Goal: Task Accomplishment & Management: Use online tool/utility

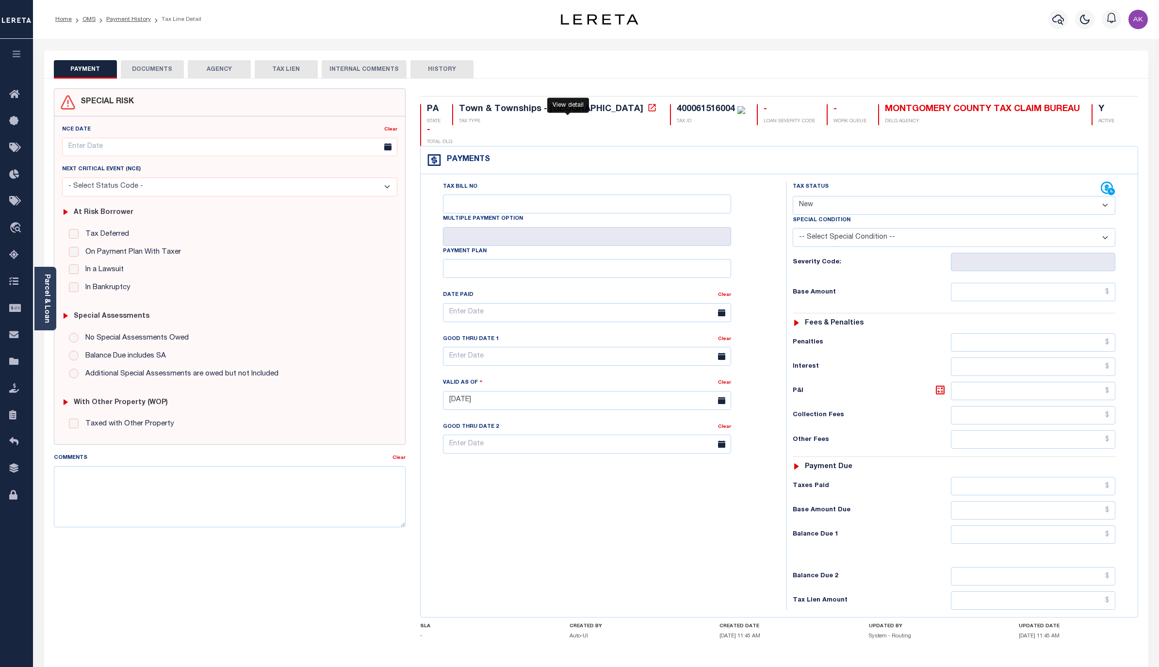
select select "NW2"
click at [94, 20] on link "OMS" at bounding box center [88, 19] width 13 height 6
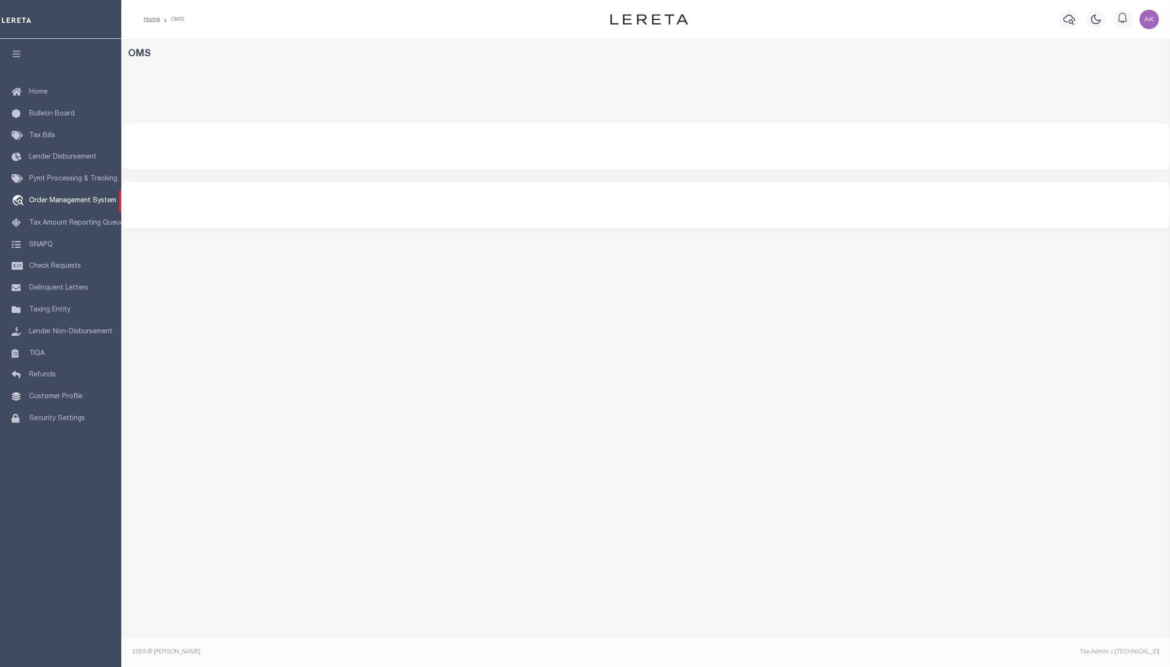
select select "200"
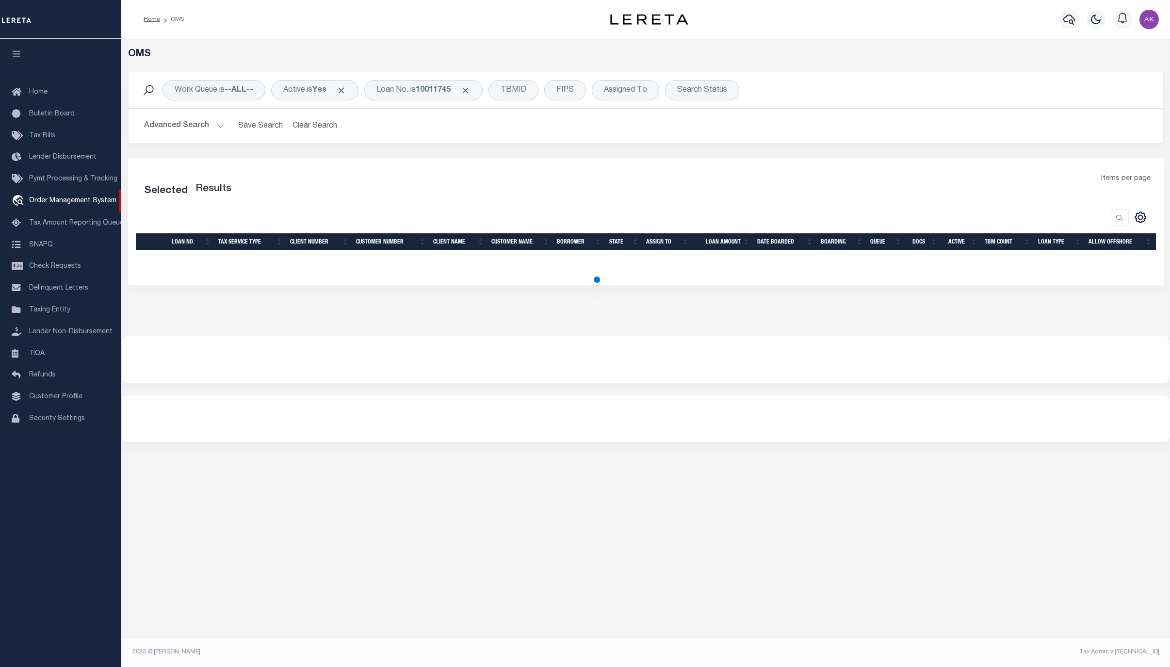
select select "200"
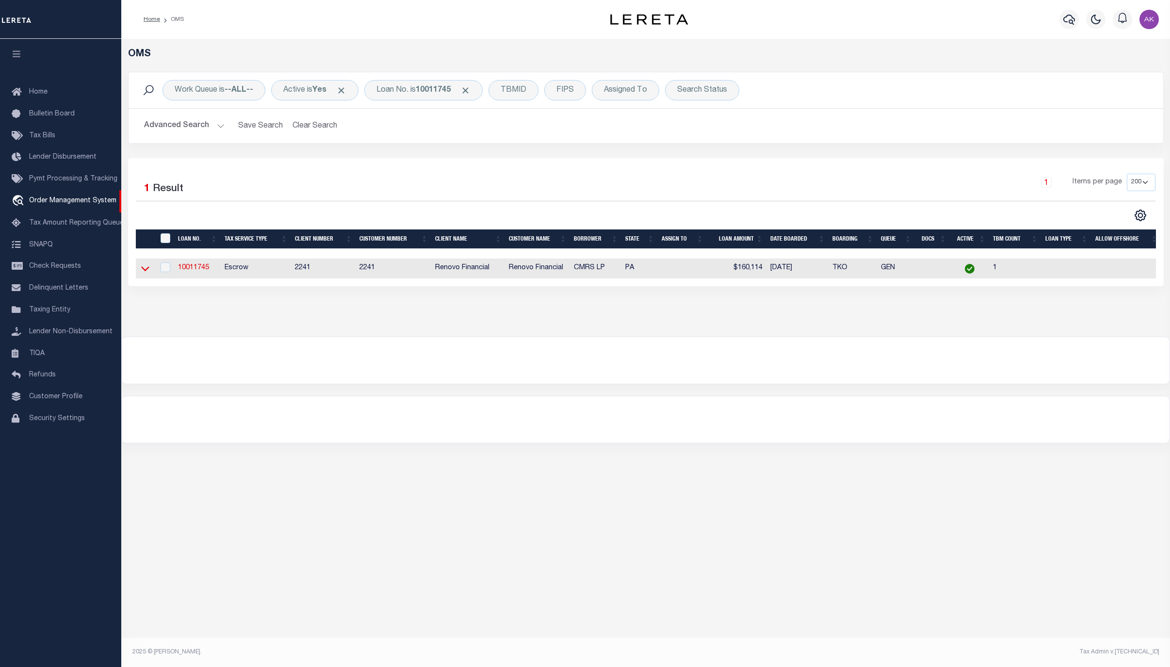
click at [147, 273] on icon at bounding box center [145, 268] width 8 height 10
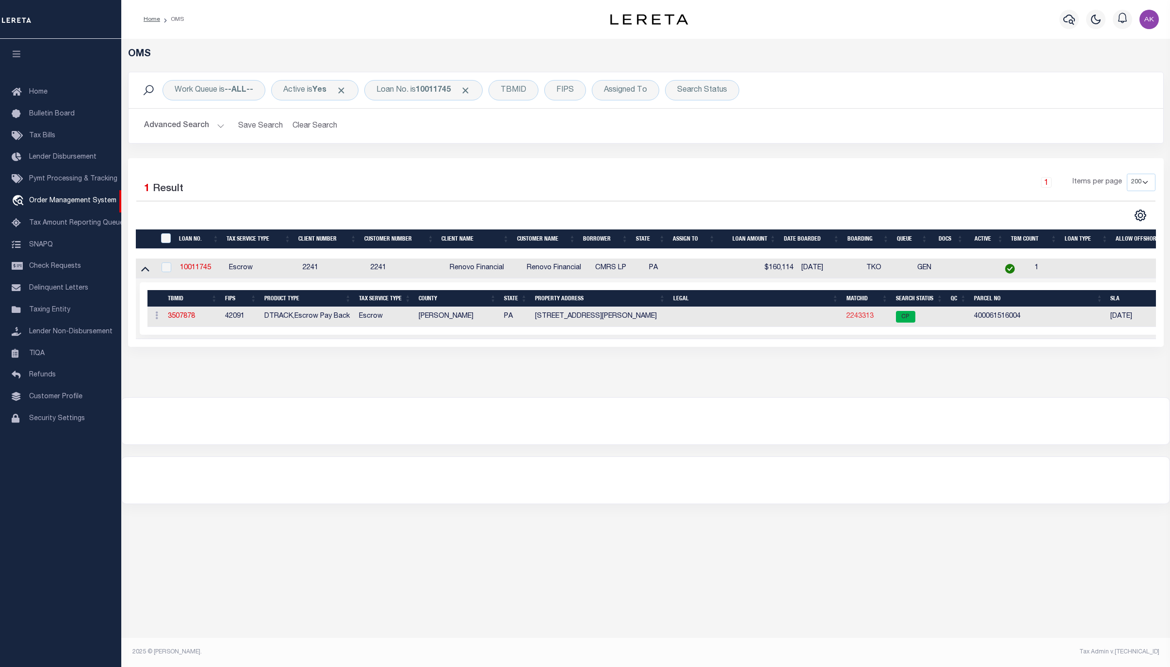
click at [859, 319] on link "2243313" at bounding box center [859, 316] width 27 height 7
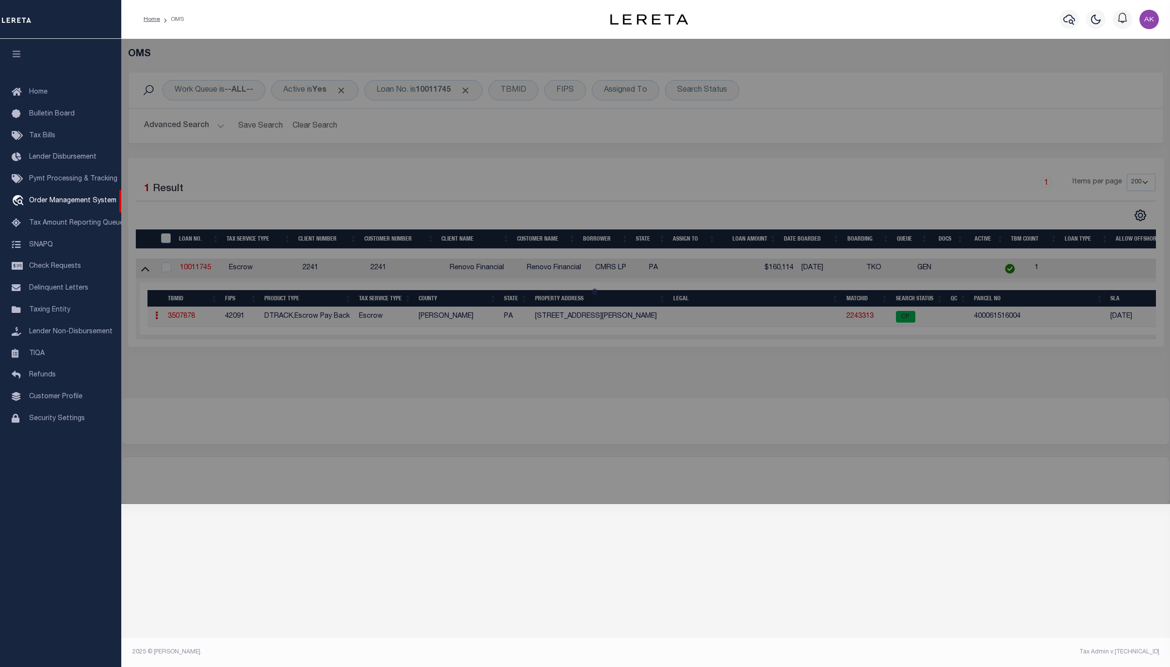
checkbox input "false"
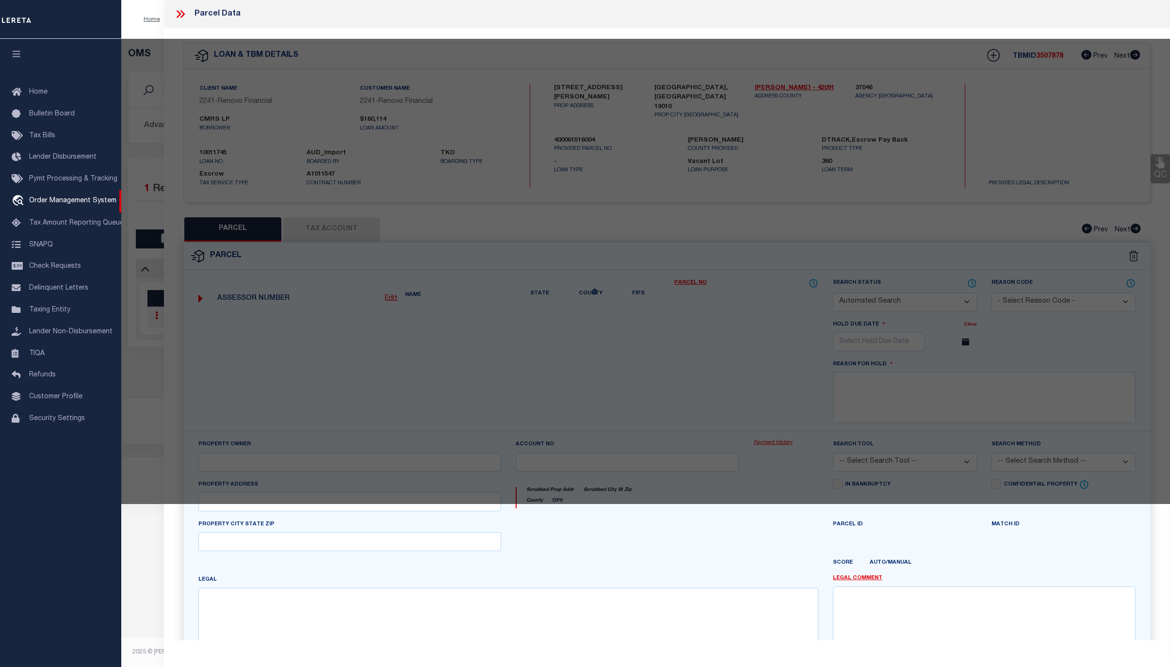
select select "CP"
type input "CMRS PARTNERS LP"
select select "ATL"
select select "ADD"
type input "43 THOMAS AVE"
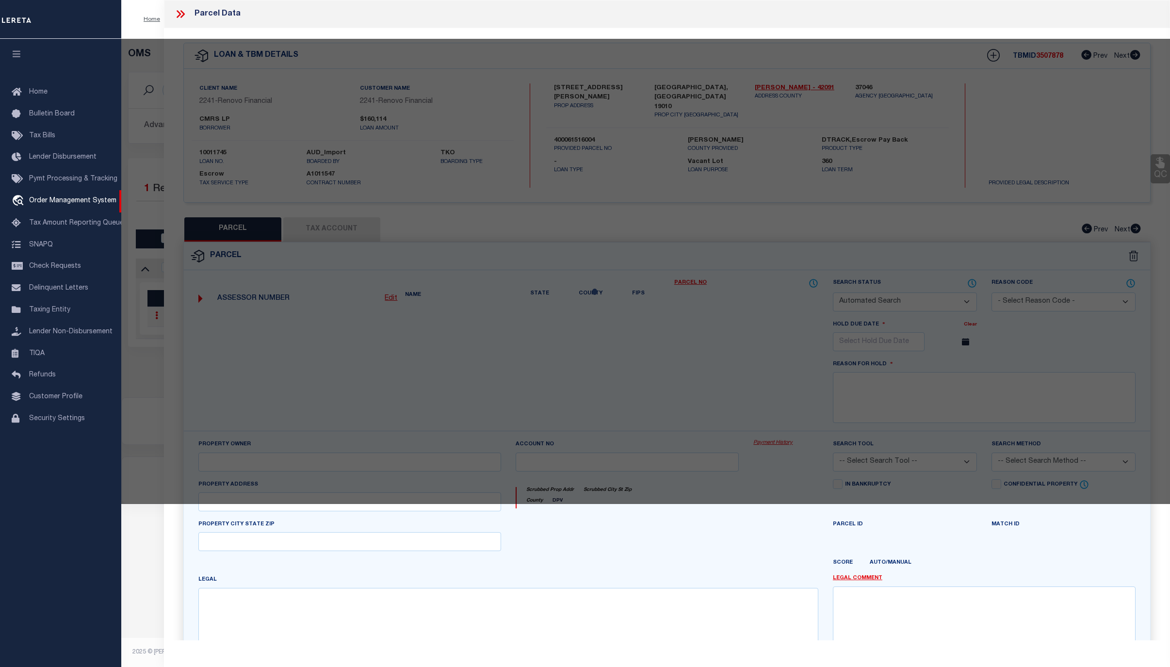
checkbox input "false"
type input "[GEOGRAPHIC_DATA], [GEOGRAPHIC_DATA] 19010"
type textarea "BLK:009A DIST:40 CITY/MUNI/TWP:[GEOGRAPHIC_DATA]"
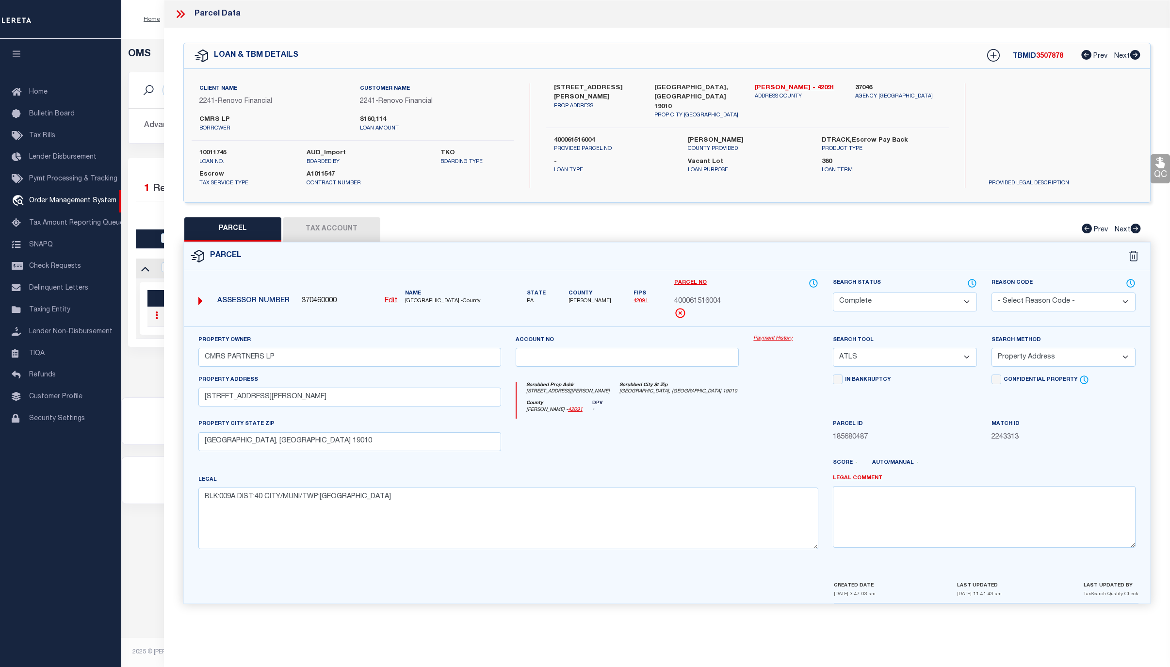
click at [779, 340] on link "Payment History" at bounding box center [785, 339] width 65 height 8
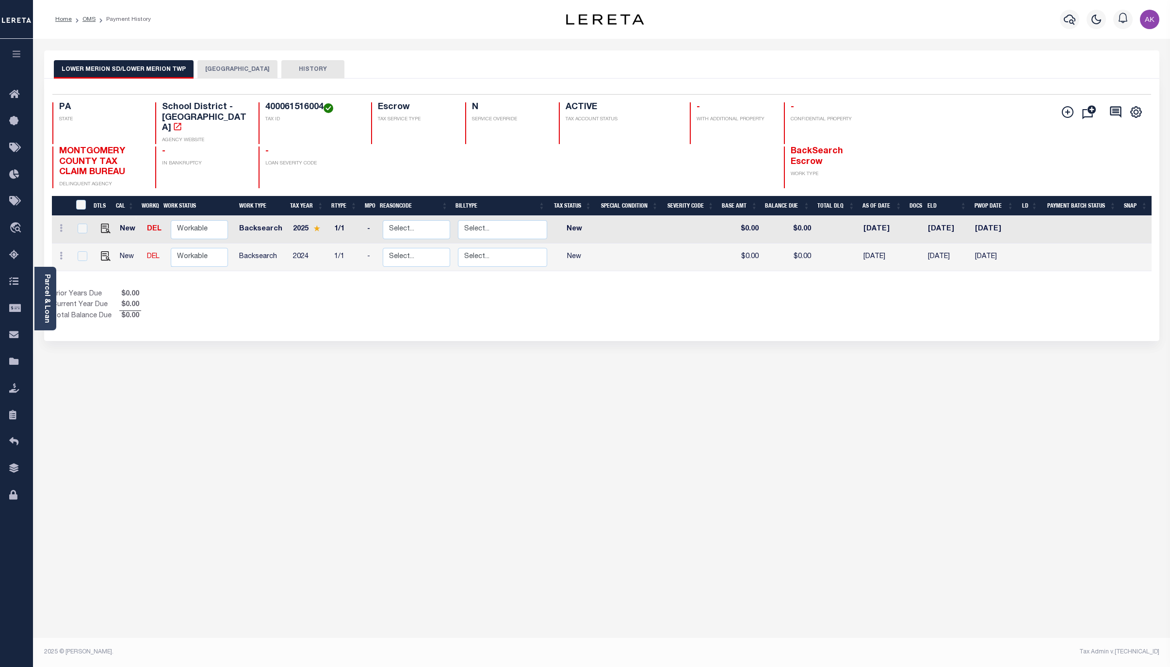
click at [265, 68] on button "[GEOGRAPHIC_DATA]" at bounding box center [237, 69] width 80 height 18
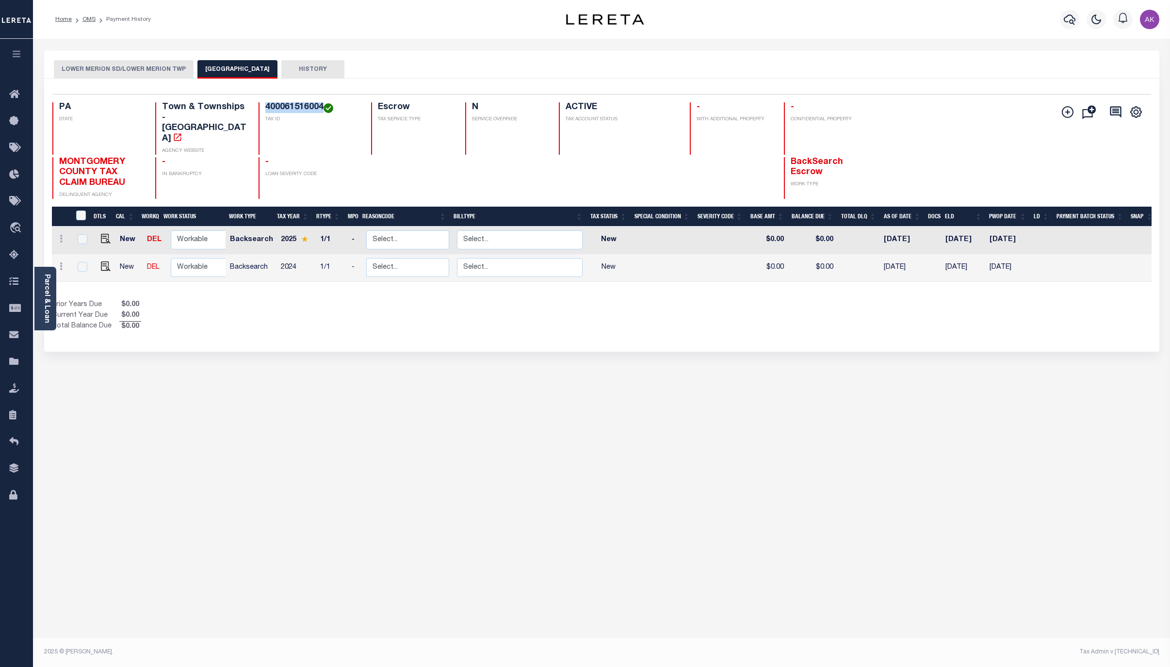
drag, startPoint x: 323, startPoint y: 105, endPoint x: 265, endPoint y: 106, distance: 57.7
click at [265, 106] on h4 "400061516004" at bounding box center [312, 107] width 94 height 11
copy h4 "400061516004"
click at [102, 234] on img "" at bounding box center [106, 239] width 10 height 10
checkbox input "true"
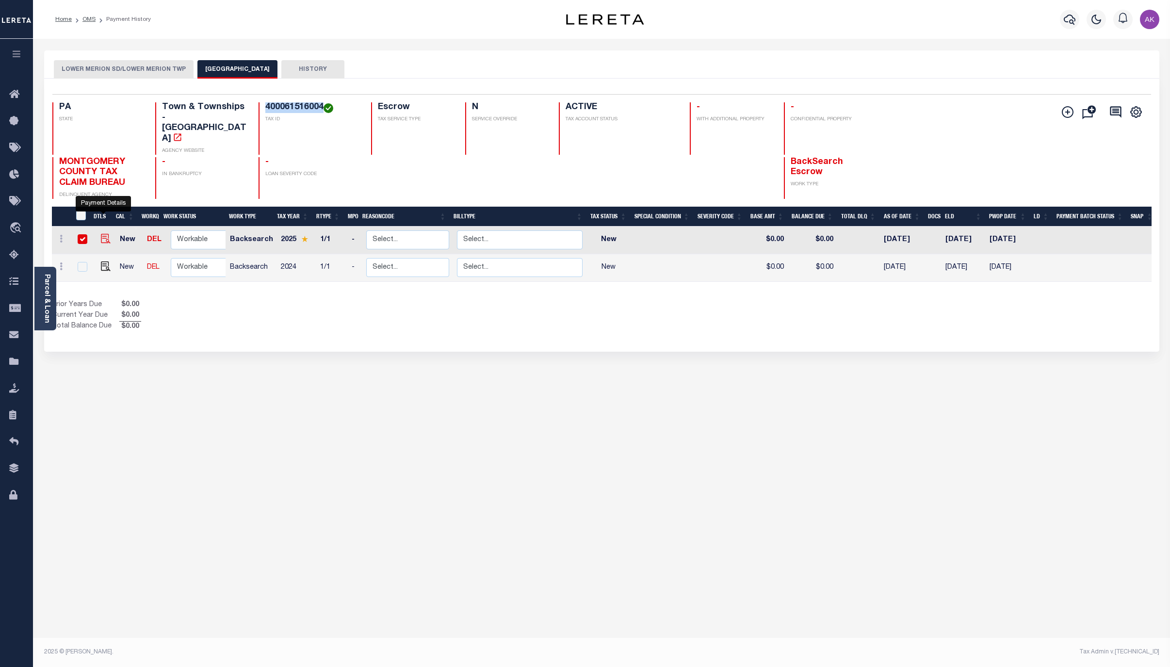
checkbox input "true"
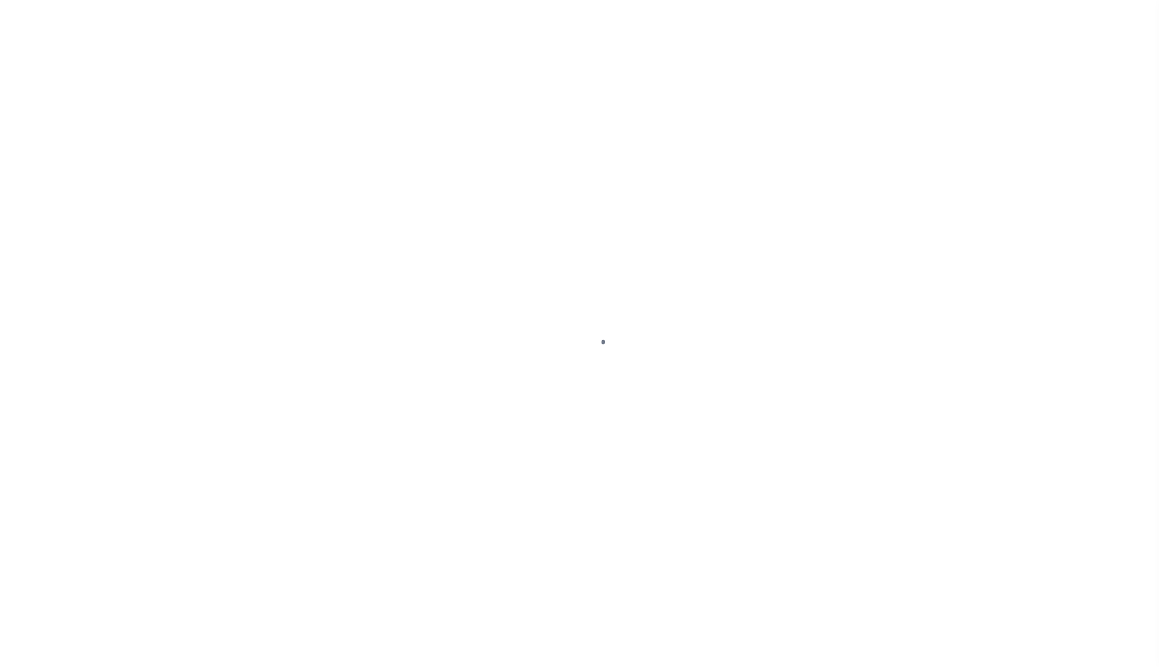
select select "NW2"
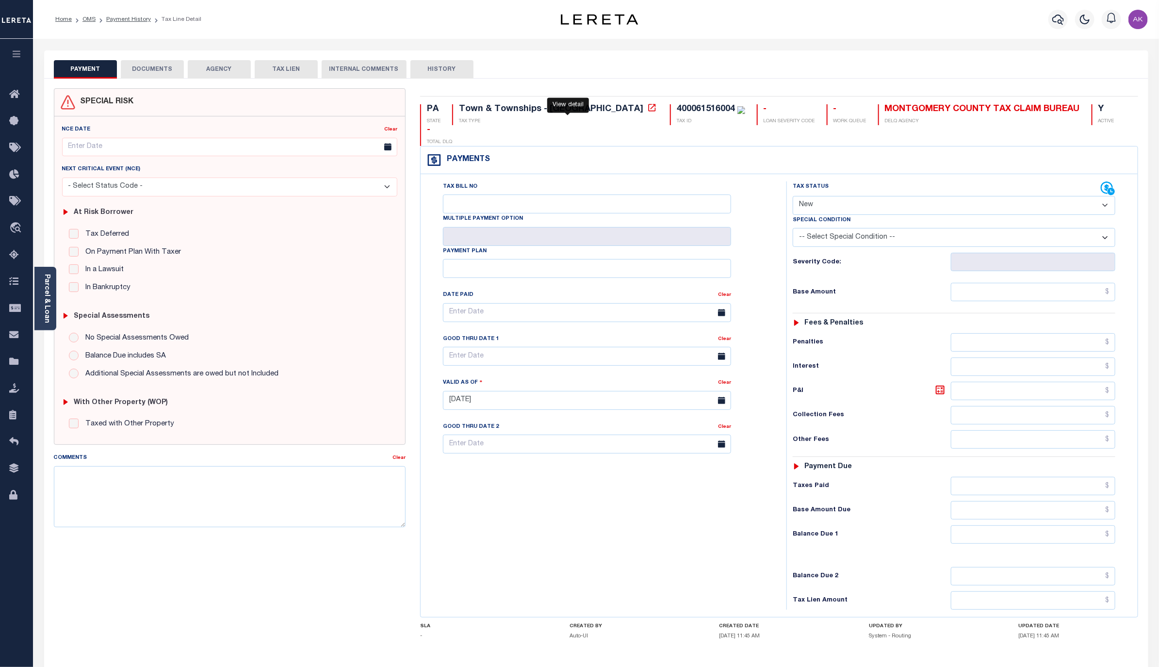
click at [647, 108] on icon at bounding box center [652, 108] width 10 height 10
click at [127, 19] on link "Payment History" at bounding box center [128, 19] width 45 height 6
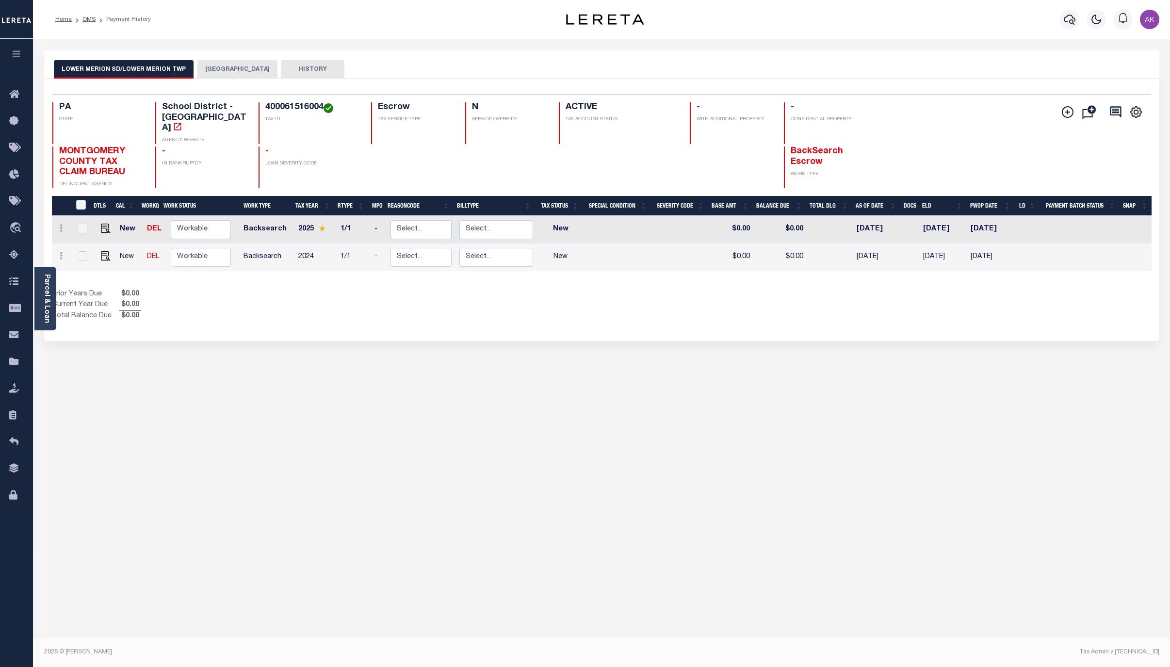
click at [244, 67] on button "[GEOGRAPHIC_DATA]" at bounding box center [237, 69] width 80 height 18
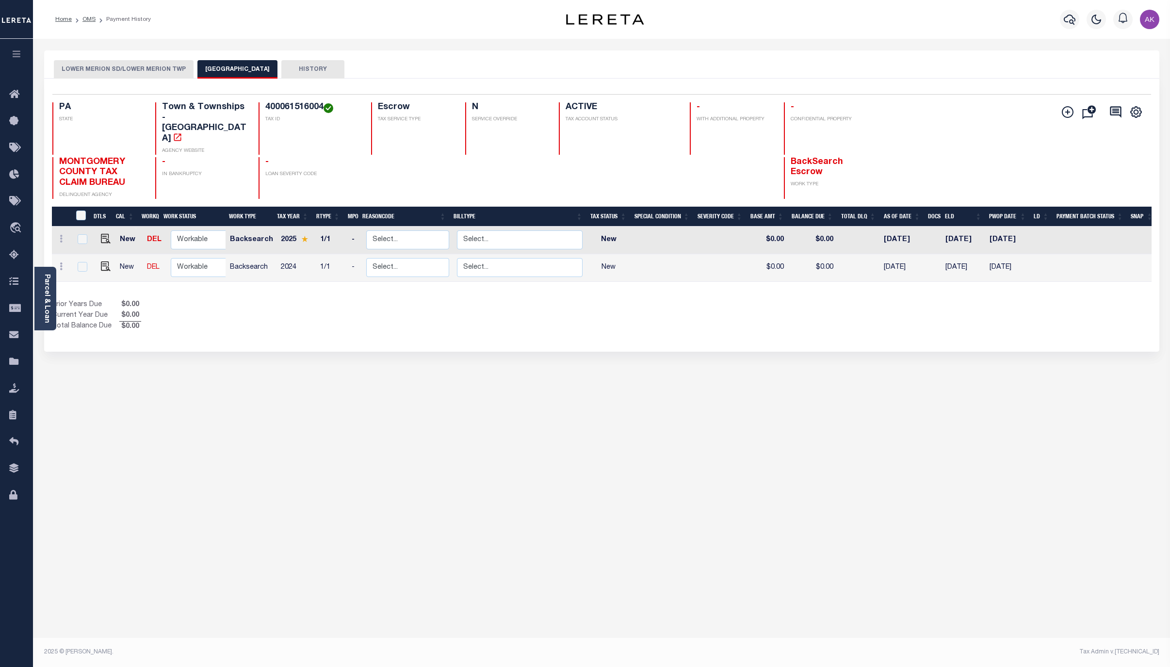
click at [170, 69] on button "LOWER MERION SD/LOWER MERION TWP" at bounding box center [124, 69] width 140 height 18
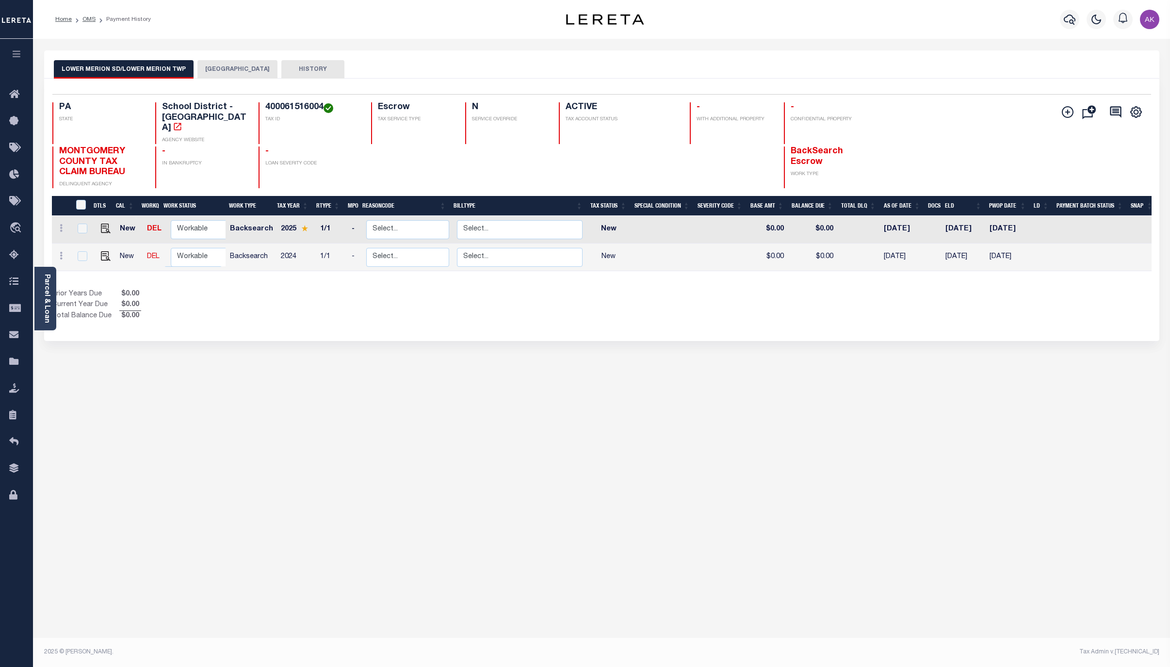
click at [249, 68] on button "LOWER MERION TOWNSHIP" at bounding box center [237, 69] width 80 height 18
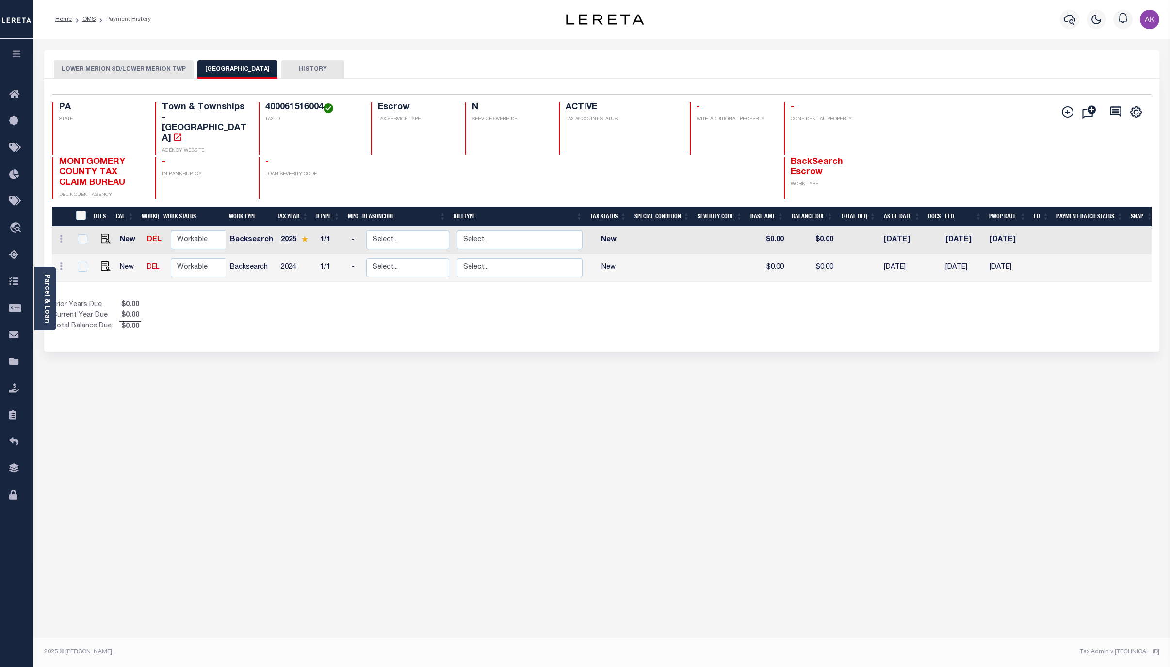
click at [147, 68] on button "LOWER MERION SD/LOWER MERION TWP" at bounding box center [124, 69] width 140 height 18
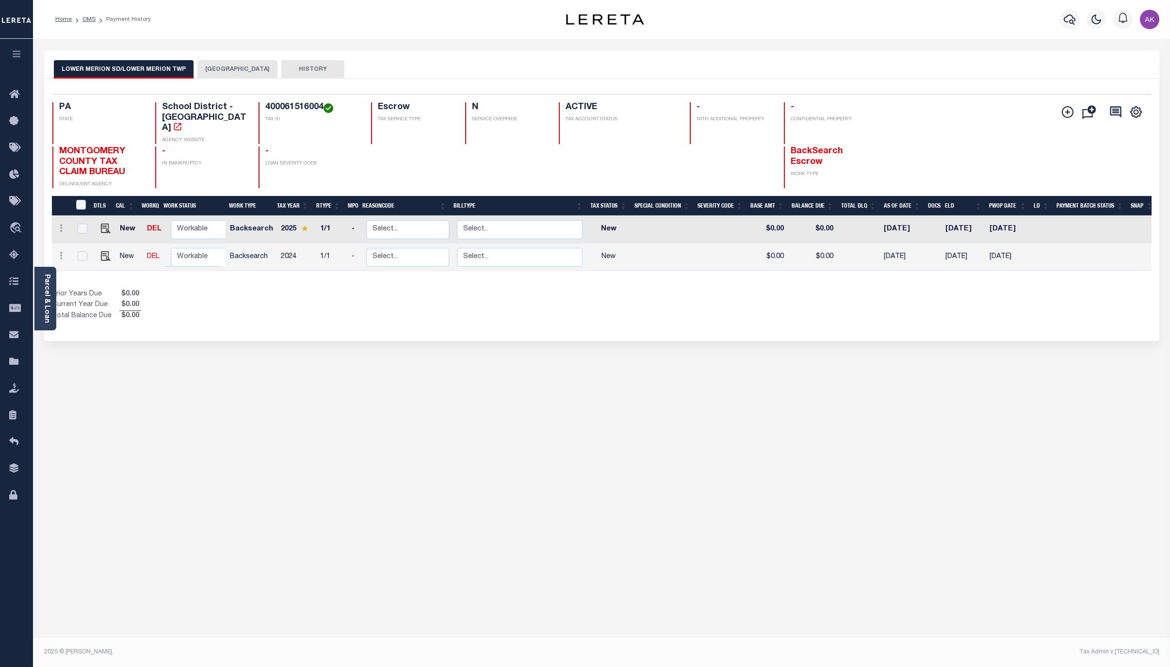
click at [1107, 486] on div "LOWER MERION SD/LOWER MERION TWP LOWER MERION TOWNSHIP HISTORY Selected 2" at bounding box center [602, 324] width 1130 height 548
drag, startPoint x: 91, startPoint y: 18, endPoint x: 86, endPoint y: 19, distance: 5.1
click at [91, 18] on link "OMS" at bounding box center [88, 19] width 13 height 6
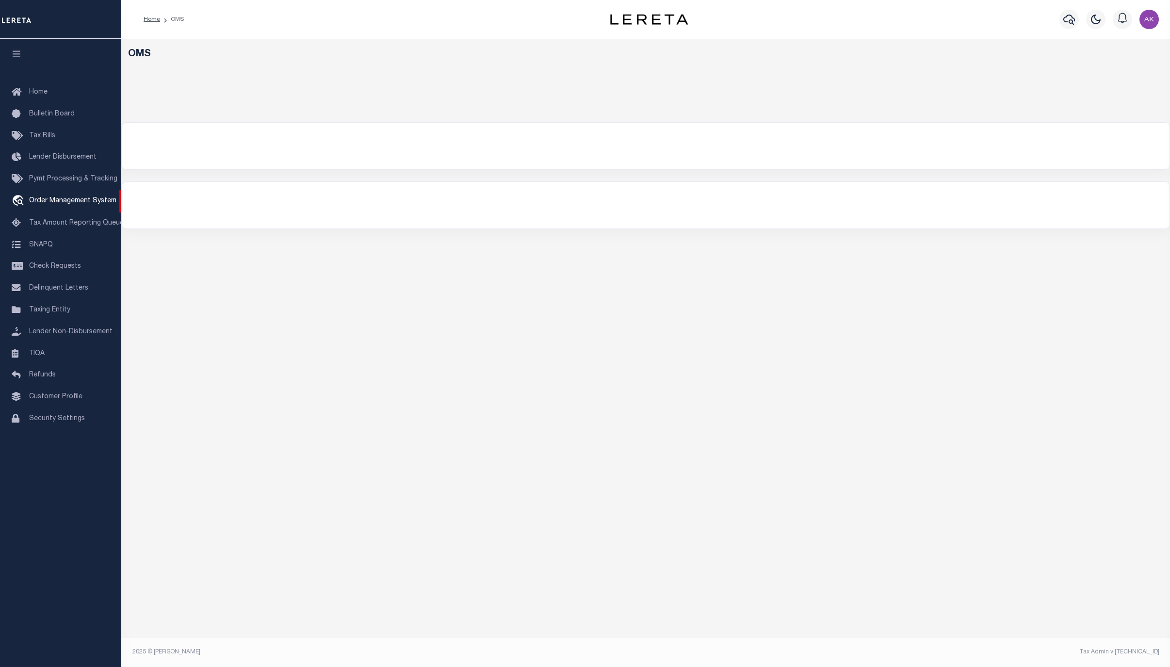
select select "200"
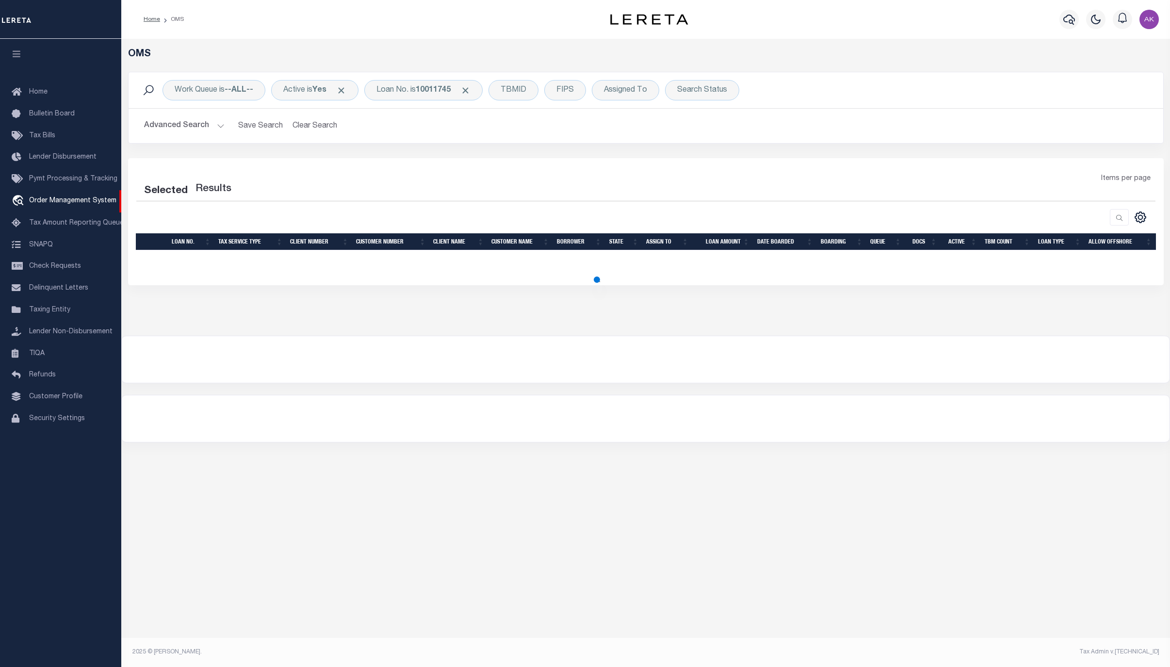
select select "200"
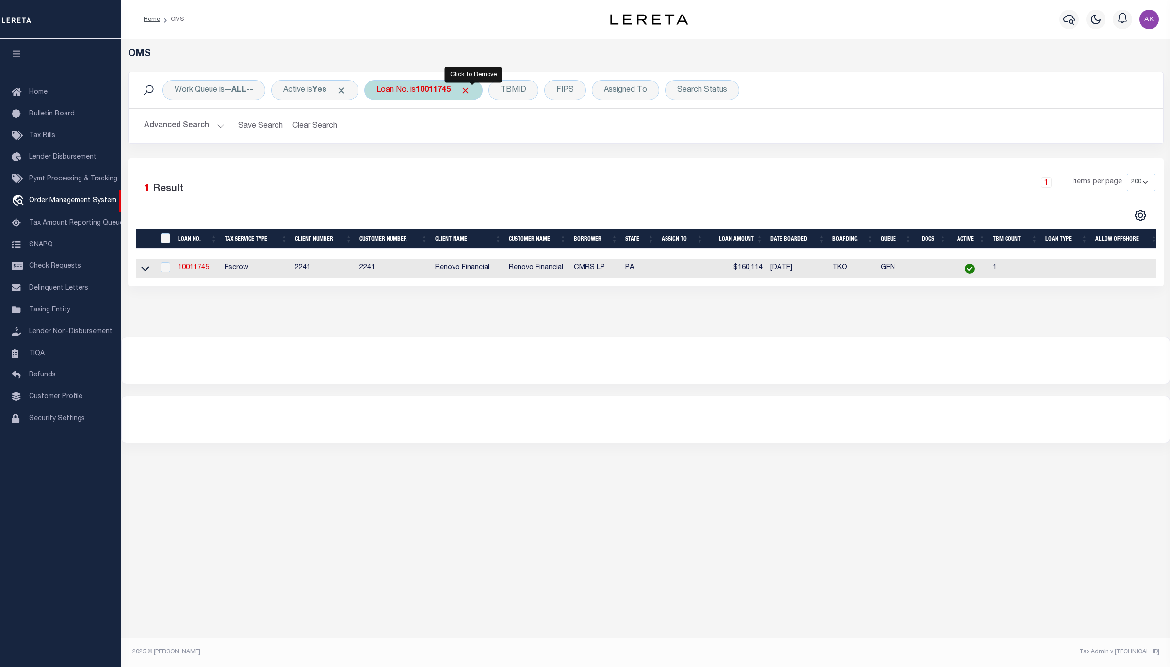
click at [471, 92] on span "Click to Remove" at bounding box center [465, 90] width 10 height 10
click at [395, 89] on div "Loan No." at bounding box center [392, 90] width 56 height 20
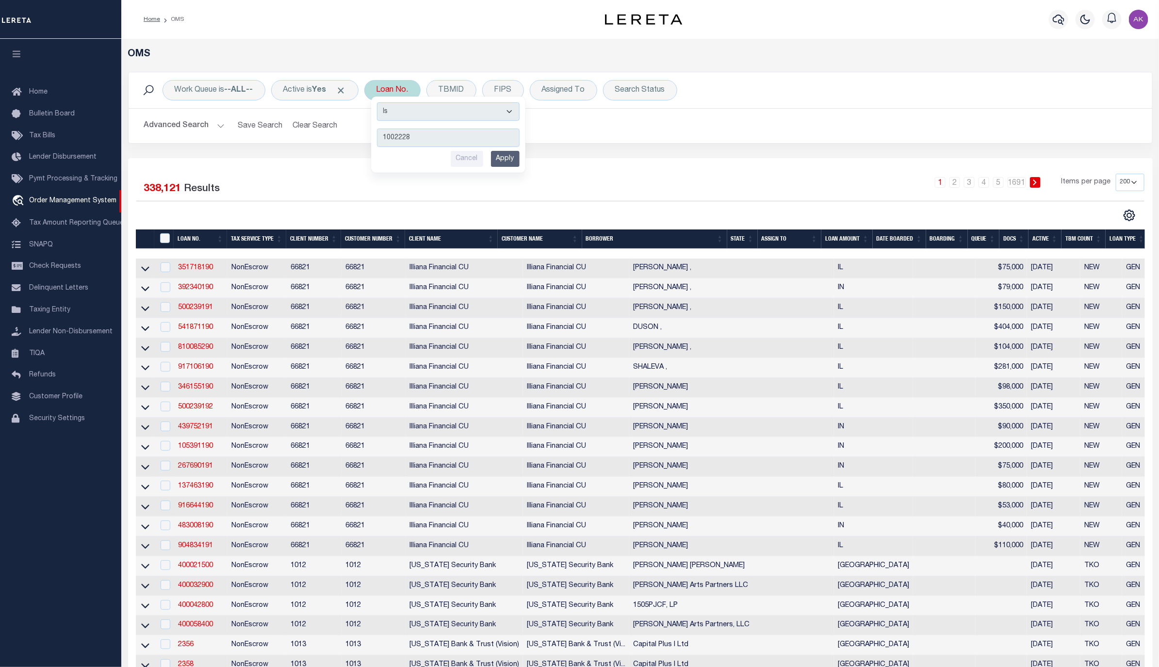
type input "10022288"
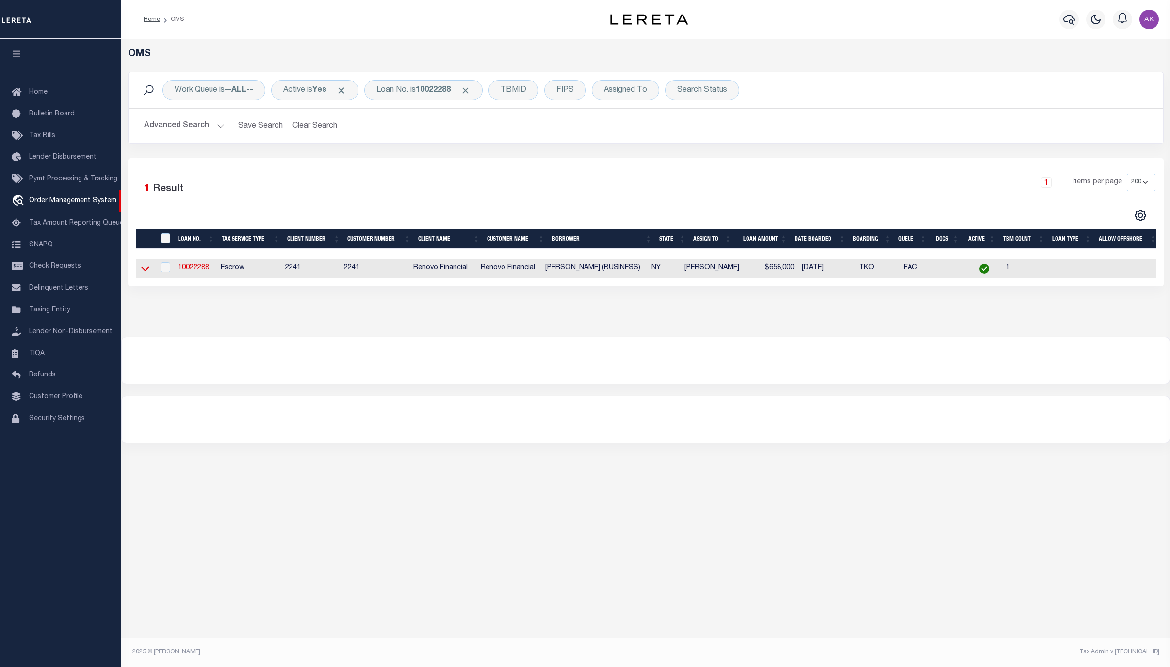
click at [146, 269] on icon at bounding box center [145, 268] width 8 height 10
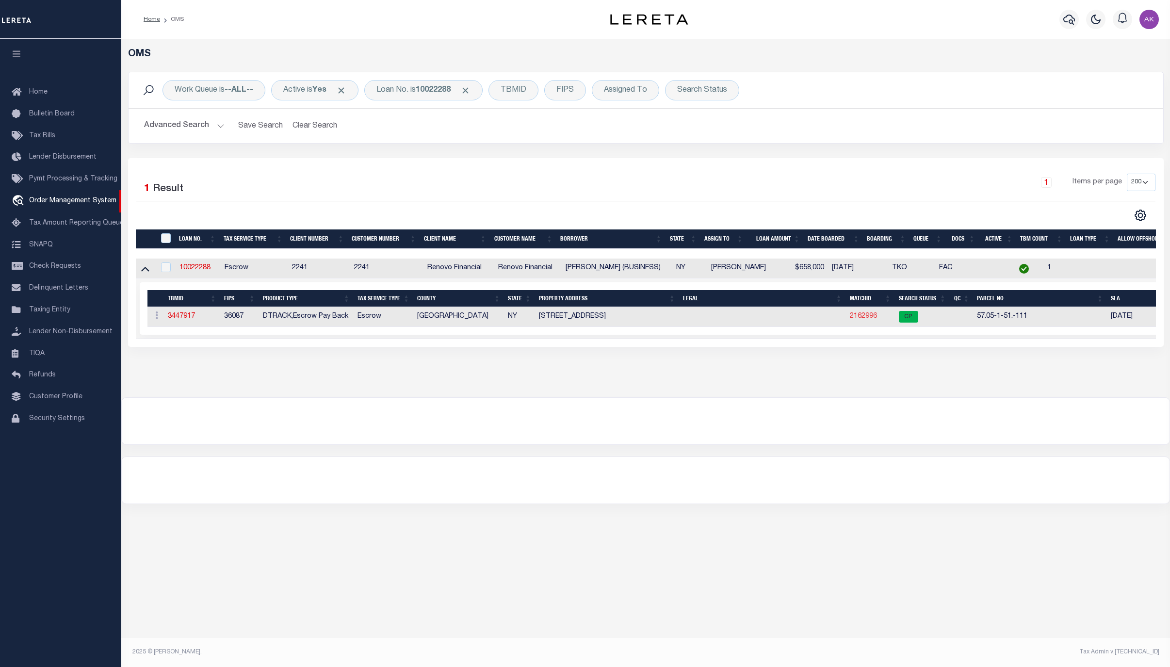
click at [863, 319] on link "2162996" at bounding box center [863, 316] width 27 height 7
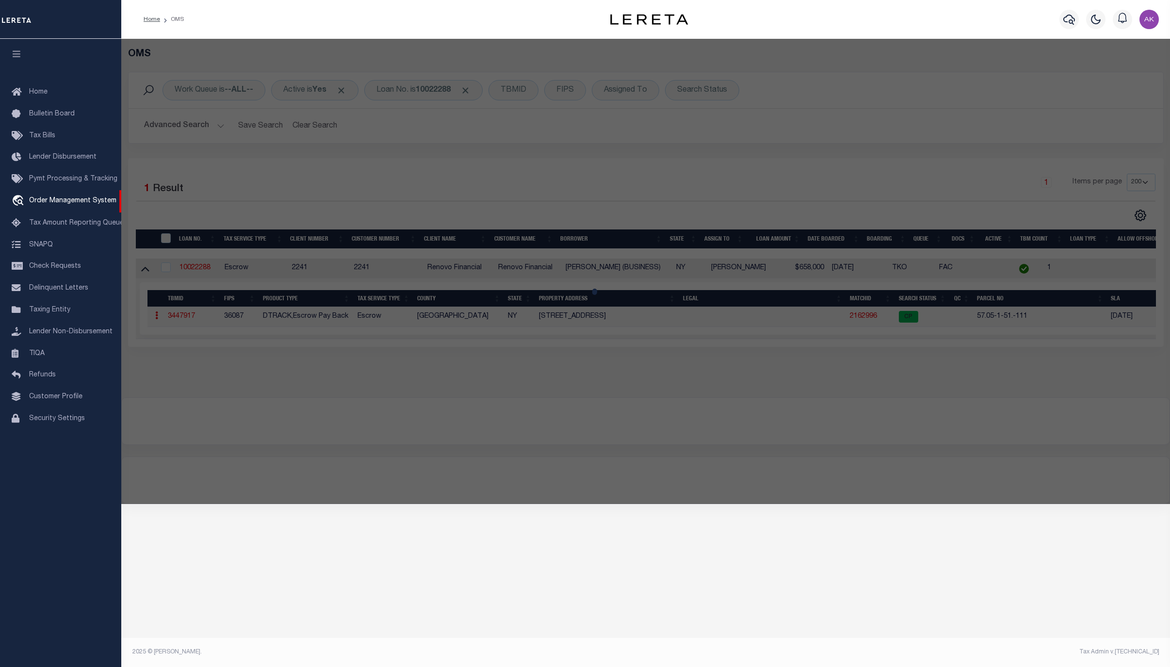
checkbox input "false"
select select "CP"
select select "AGW"
select select "ADD"
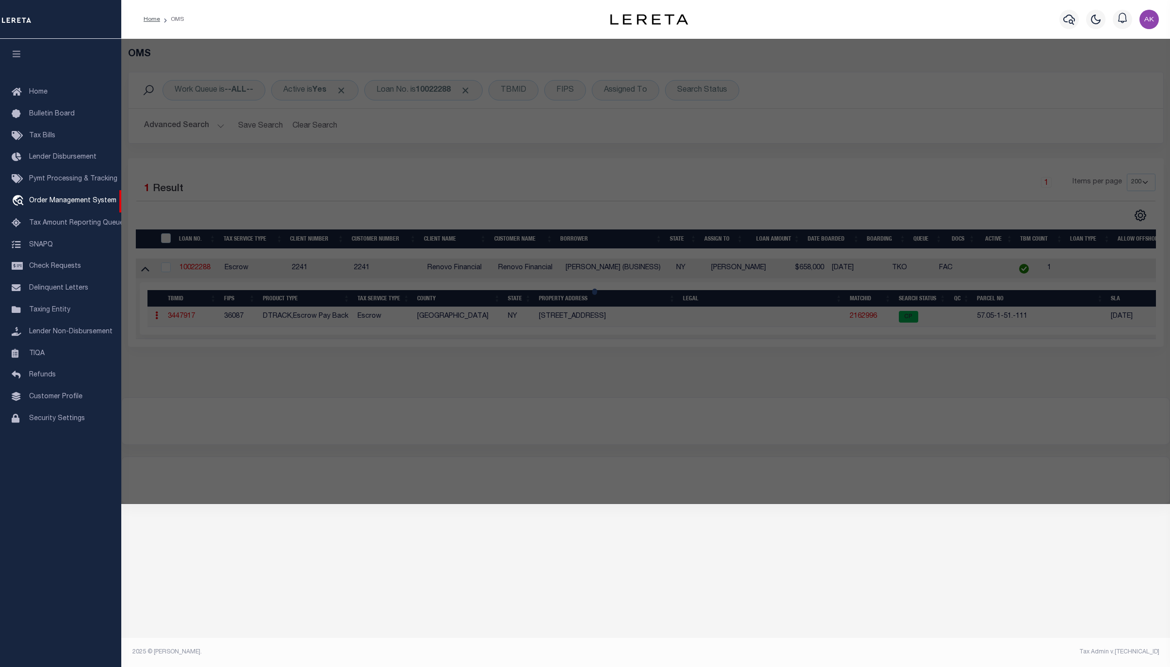
type input "106 DECATUR AV"
type input "SPRING VALLEY, NY 10977"
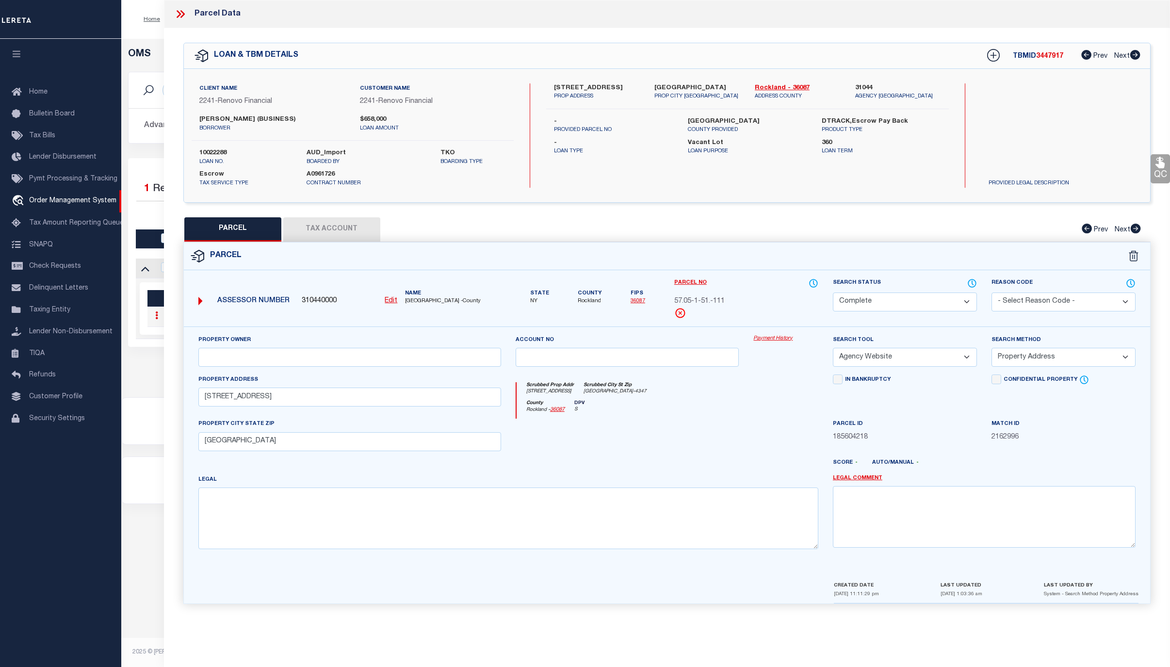
click at [769, 338] on link "Payment History" at bounding box center [785, 339] width 65 height 8
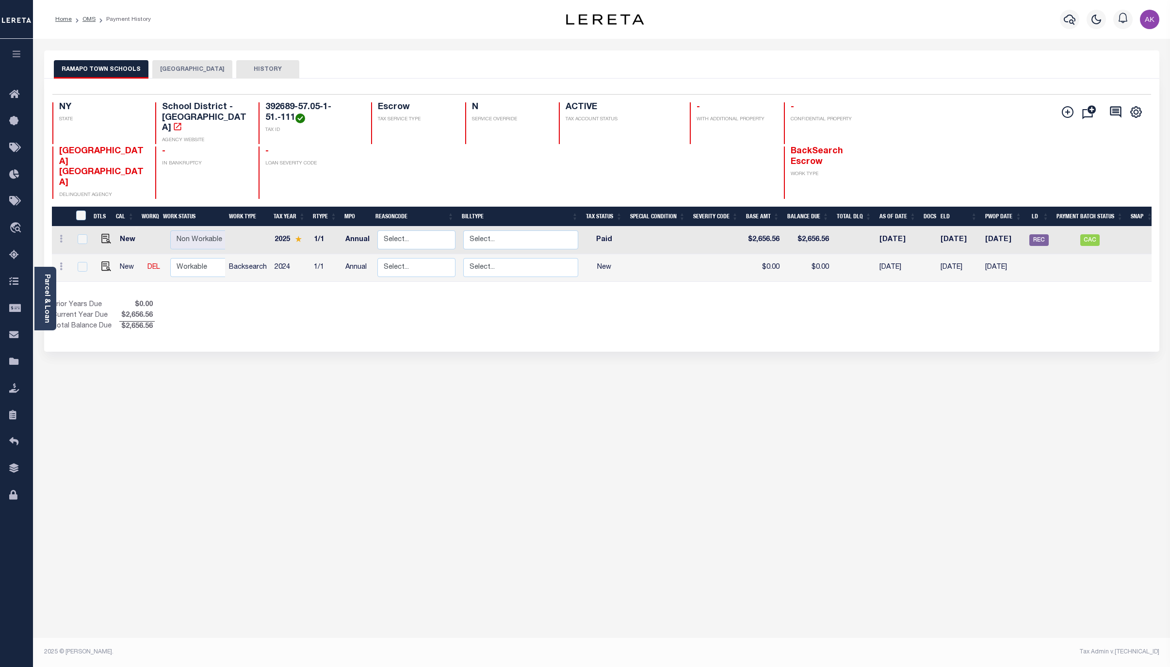
click at [188, 67] on button "RAMAPO TOWN" at bounding box center [192, 69] width 80 height 18
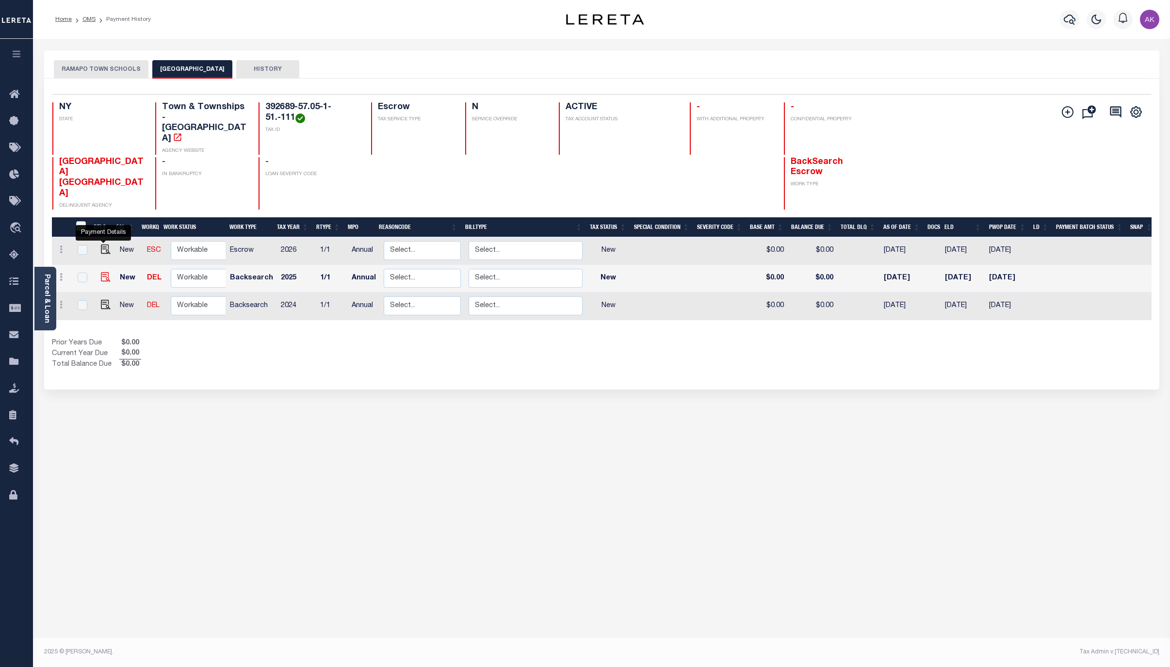
click at [104, 272] on img "" at bounding box center [106, 277] width 10 height 10
checkbox input "true"
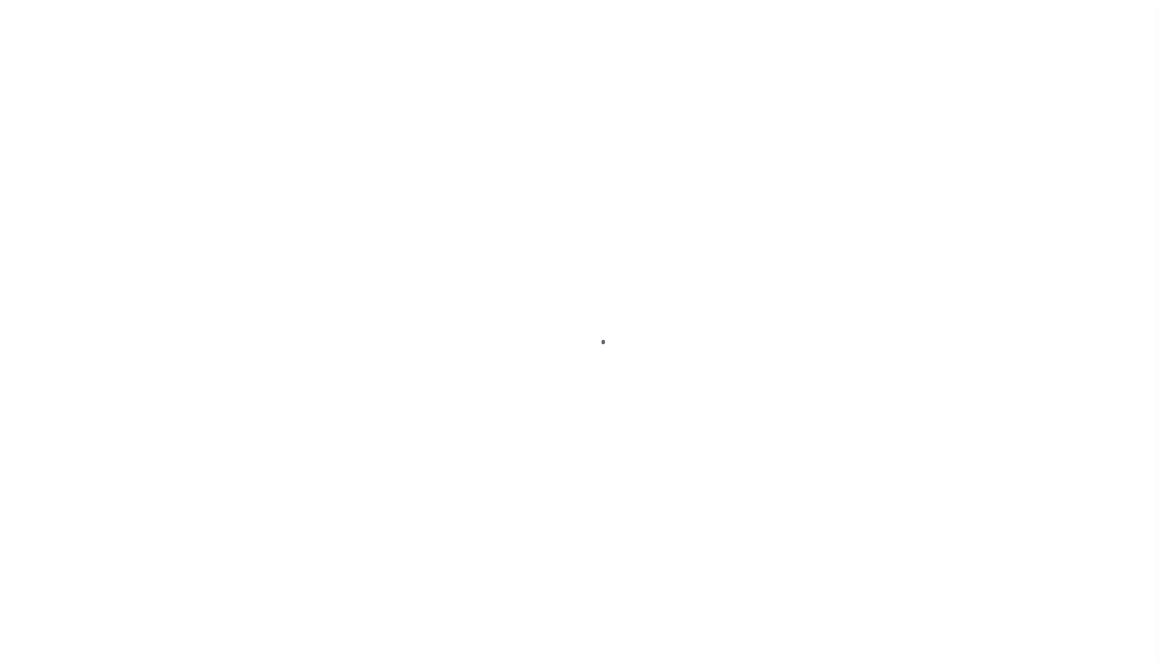
select select "NW2"
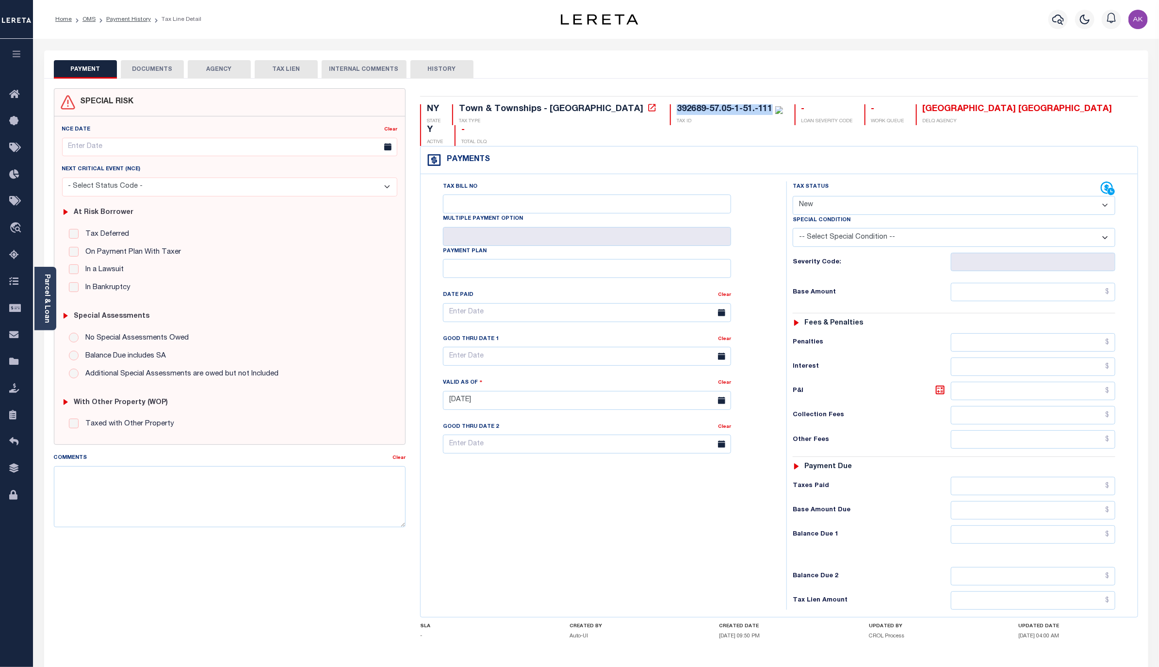
drag, startPoint x: 687, startPoint y: 108, endPoint x: 588, endPoint y: 106, distance: 99.5
click at [670, 106] on div "392689-57.05-1-51.-111 TAX ID" at bounding box center [726, 114] width 113 height 21
copy div "392689-57.05-1-51.-111"
click at [647, 108] on icon at bounding box center [652, 108] width 10 height 10
click at [124, 18] on link "Payment History" at bounding box center [128, 19] width 45 height 6
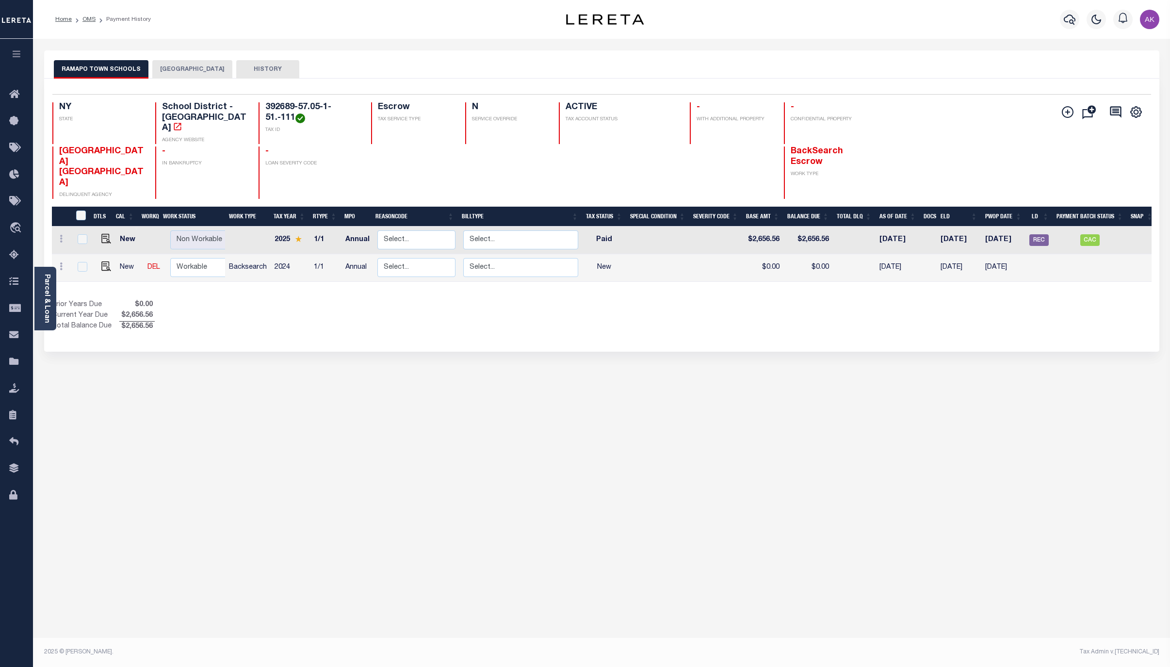
click at [181, 67] on button "[GEOGRAPHIC_DATA]" at bounding box center [192, 69] width 80 height 18
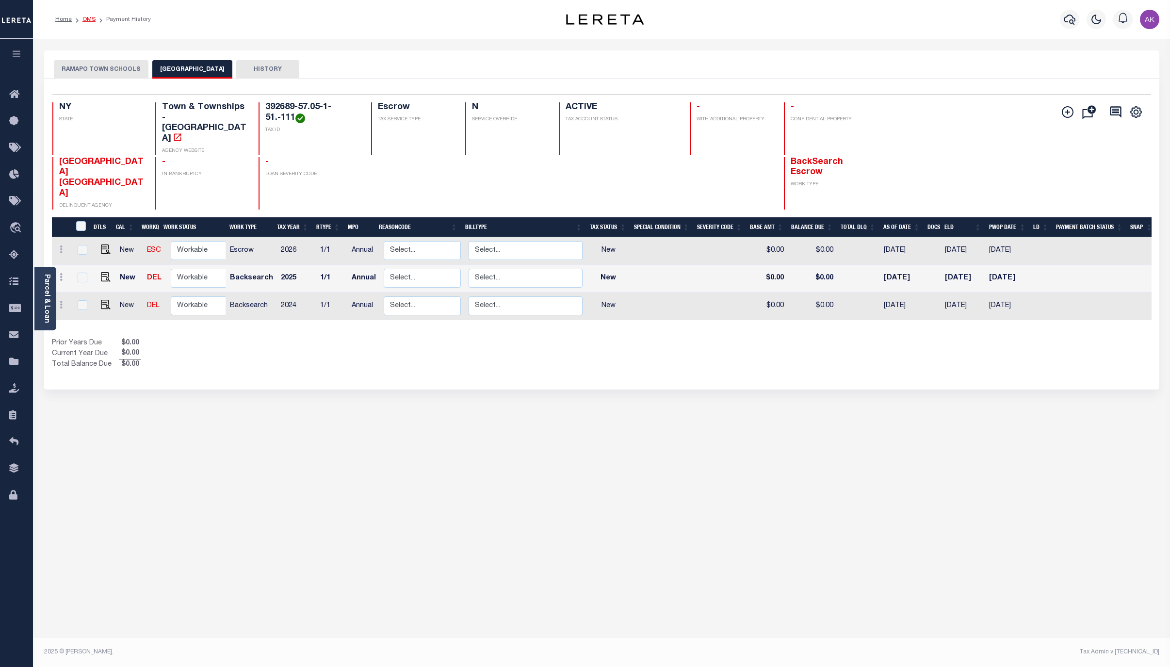
click at [84, 19] on link "OMS" at bounding box center [88, 19] width 13 height 6
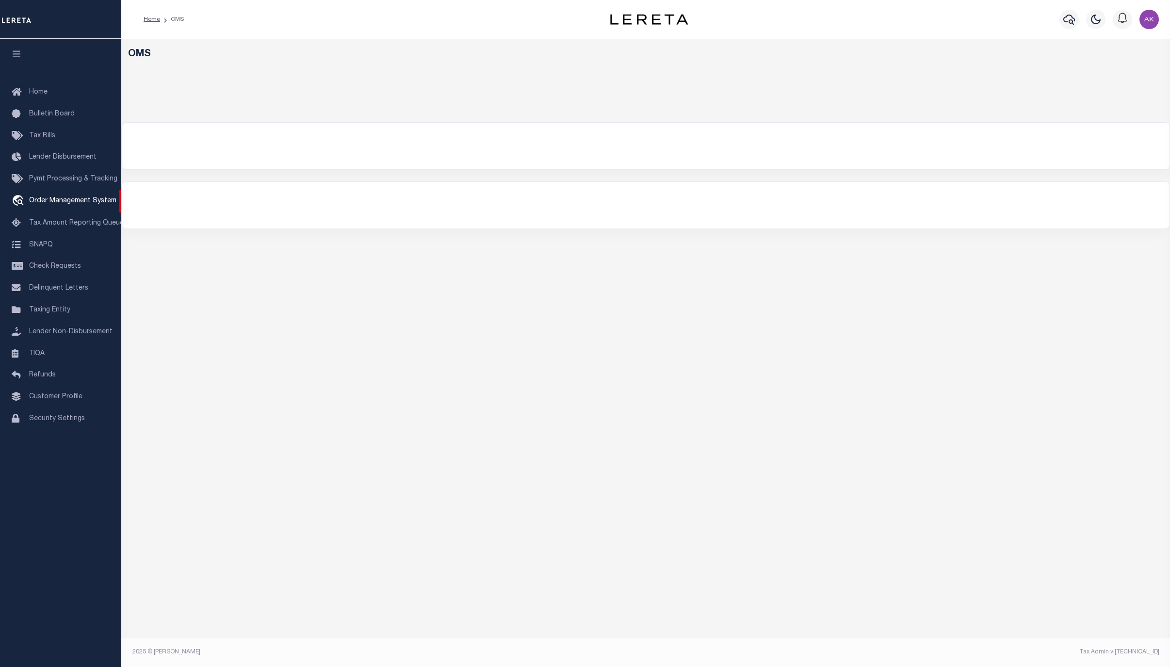
select select "200"
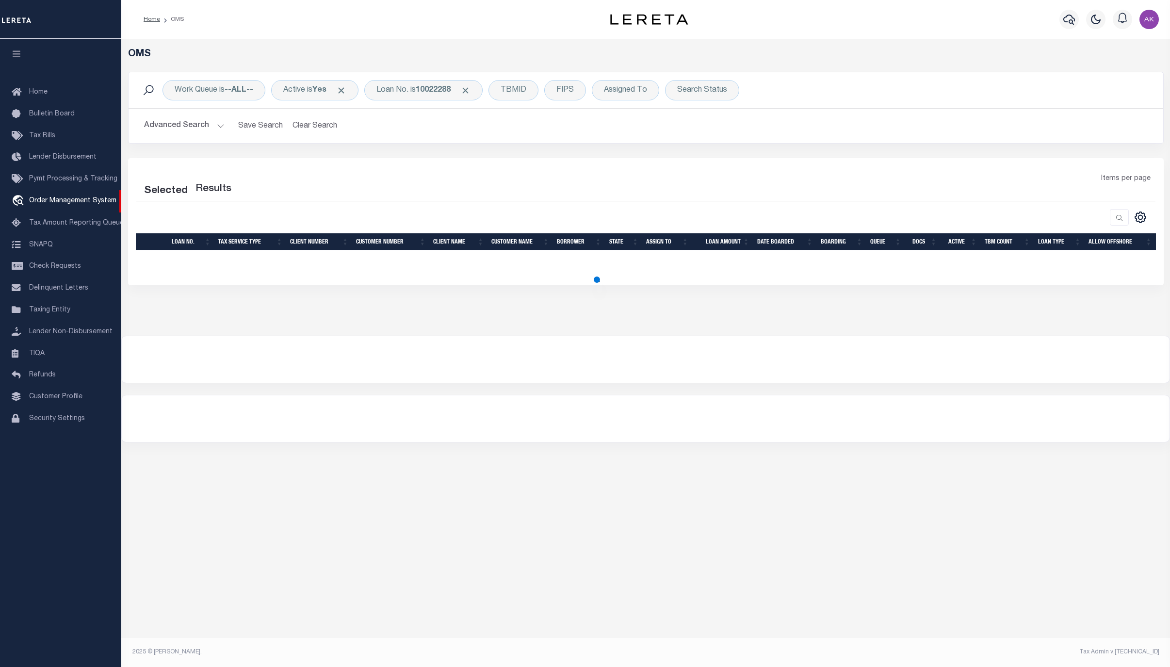
select select "200"
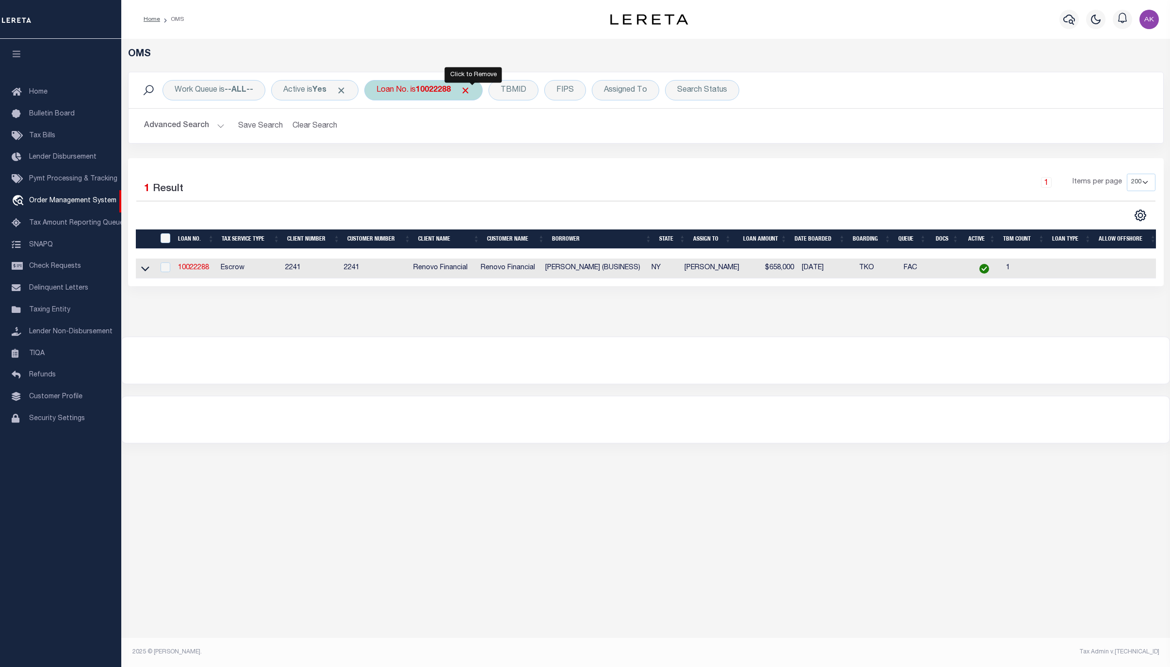
click at [471, 90] on span "Click to Remove" at bounding box center [465, 90] width 10 height 10
click at [384, 85] on div "Loan No." at bounding box center [392, 90] width 56 height 20
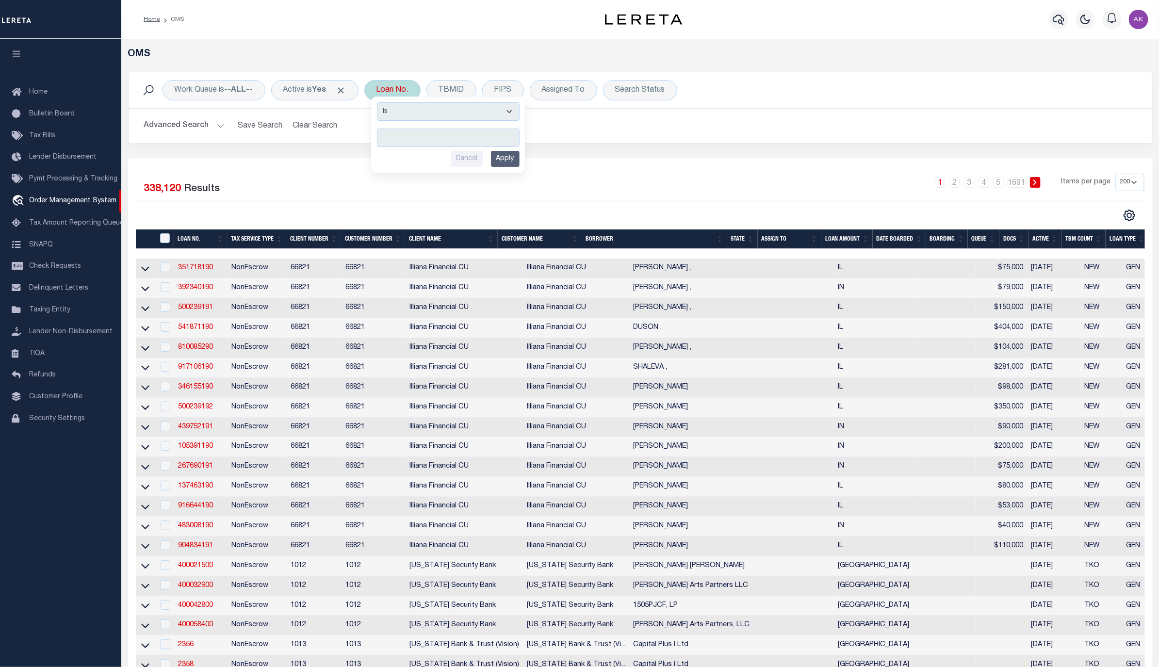
click at [476, 142] on input "text" at bounding box center [448, 138] width 143 height 18
type input "119007"
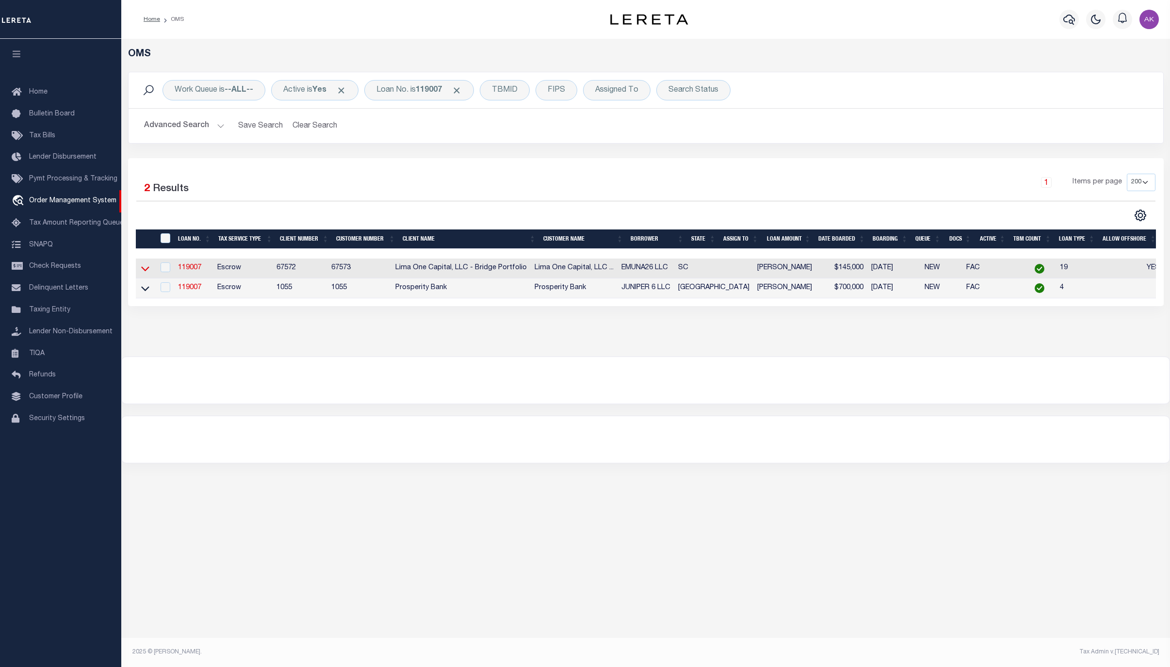
click at [144, 270] on icon at bounding box center [145, 268] width 8 height 10
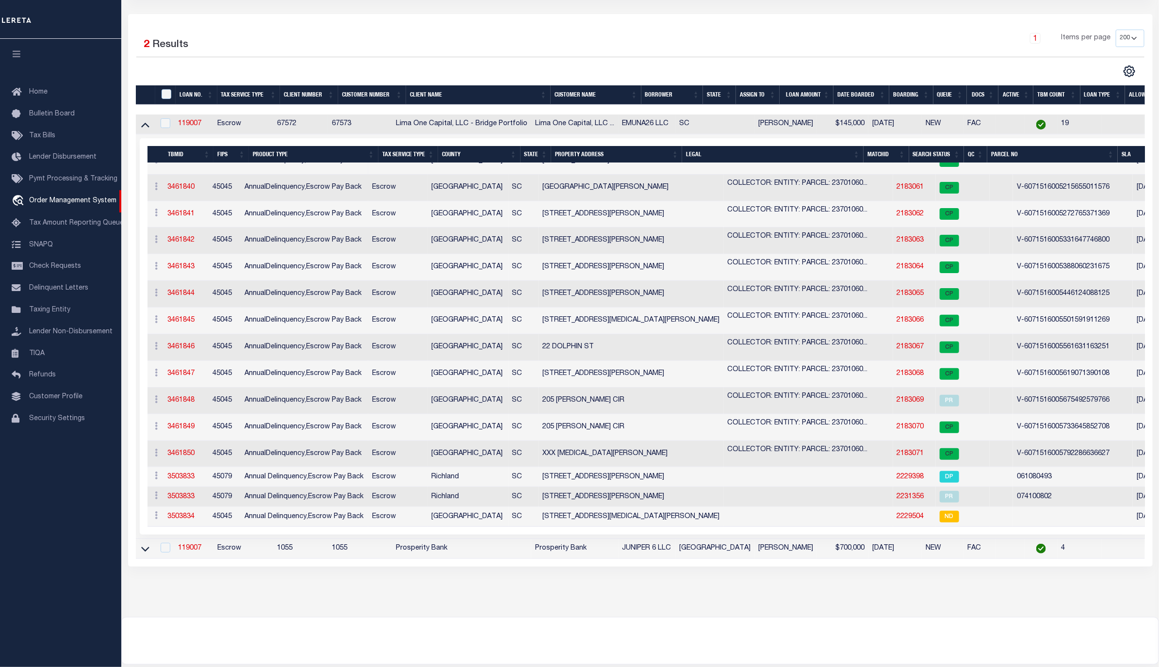
scroll to position [222, 0]
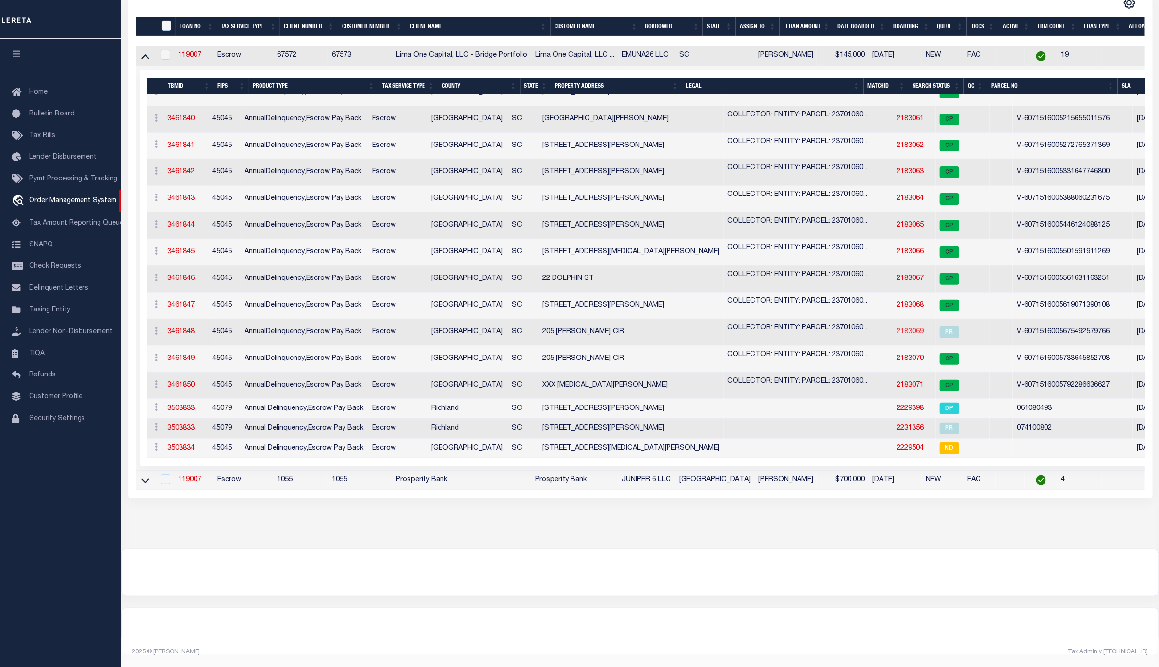
click at [897, 328] on link "2183069" at bounding box center [910, 331] width 27 height 7
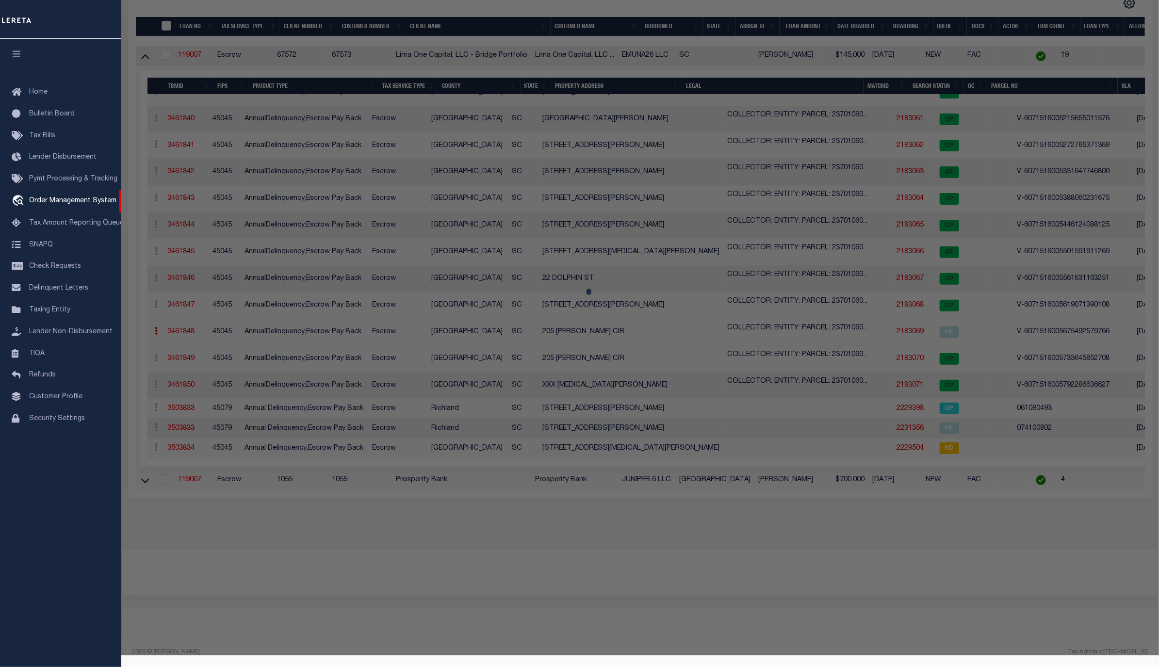
checkbox input "false"
select select "PR"
type input "205 [PERSON_NAME] CIR"
checkbox input "false"
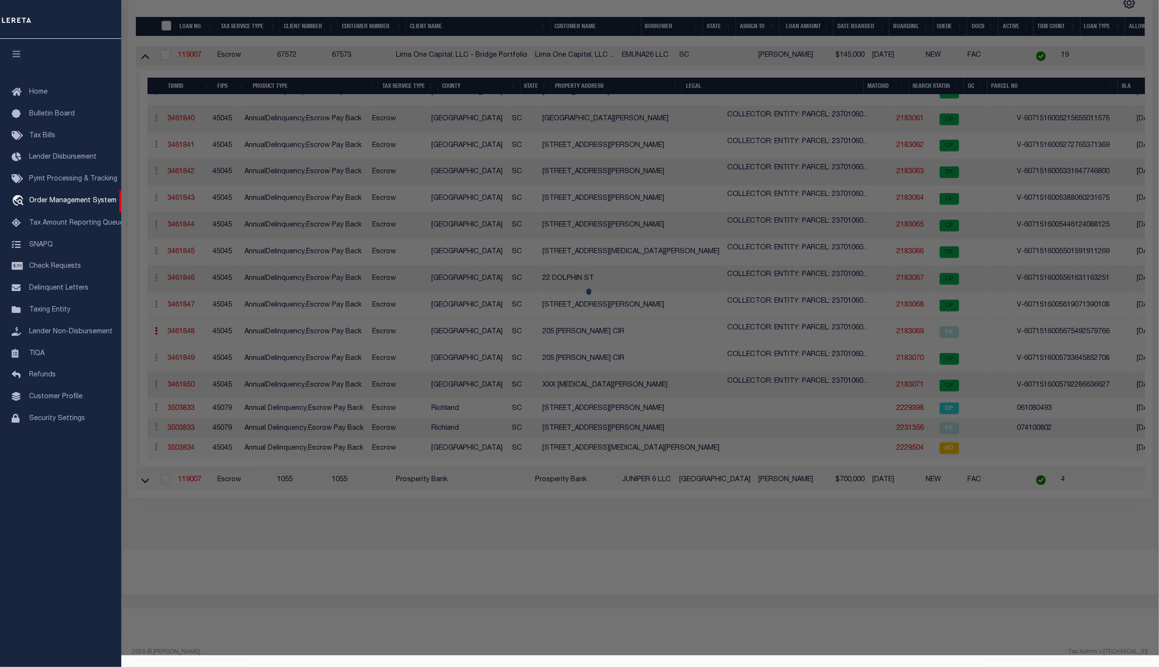
type input "GREENVILLE SC 29617"
type textarea "Legacy Inactive"
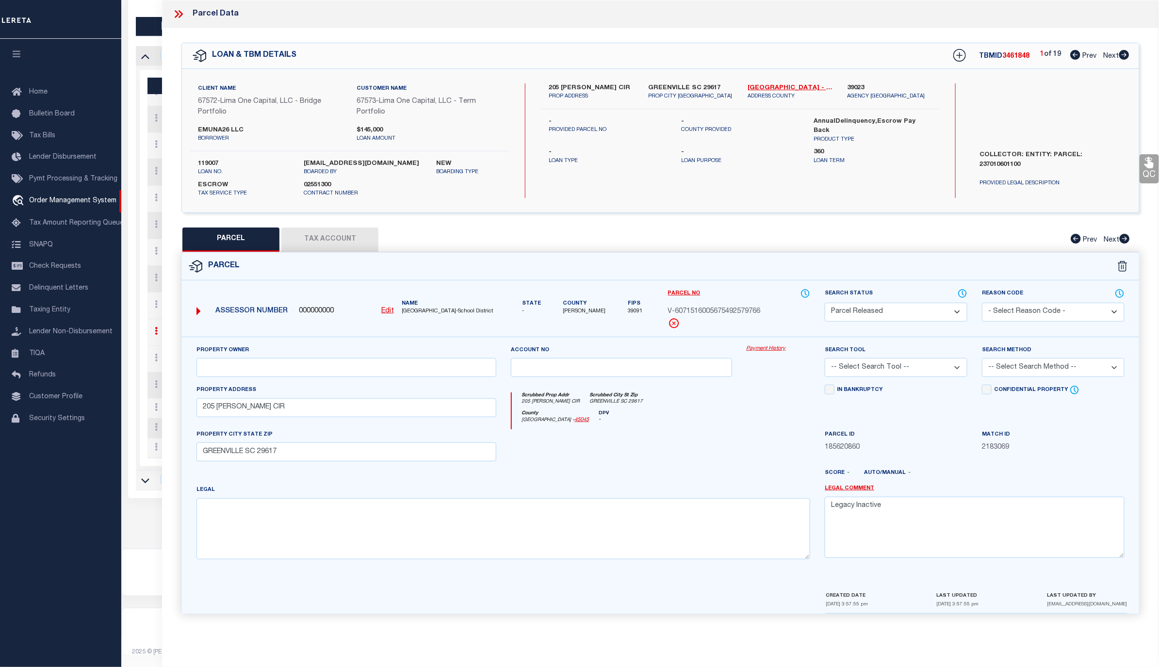
click at [956, 313] on select "Automated Search Bad Parcel Complete Duplicate Parcel High Dollar Reporting In …" at bounding box center [896, 312] width 143 height 19
click at [182, 15] on icon at bounding box center [181, 14] width 4 height 8
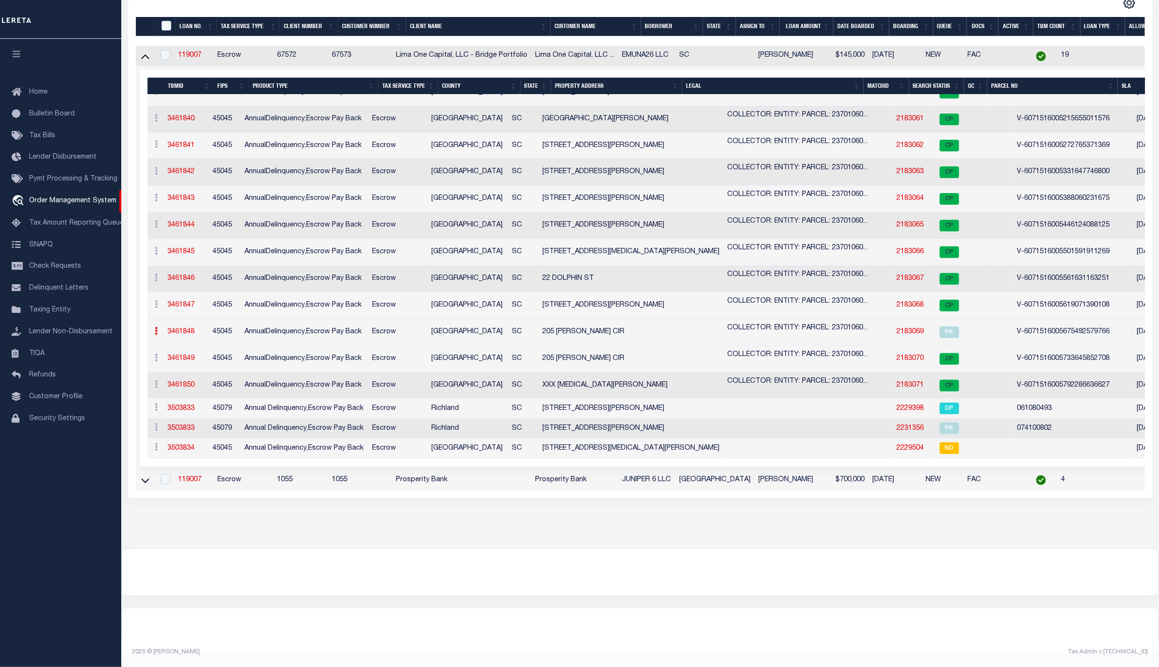
click at [174, 328] on link "3461848" at bounding box center [181, 331] width 27 height 7
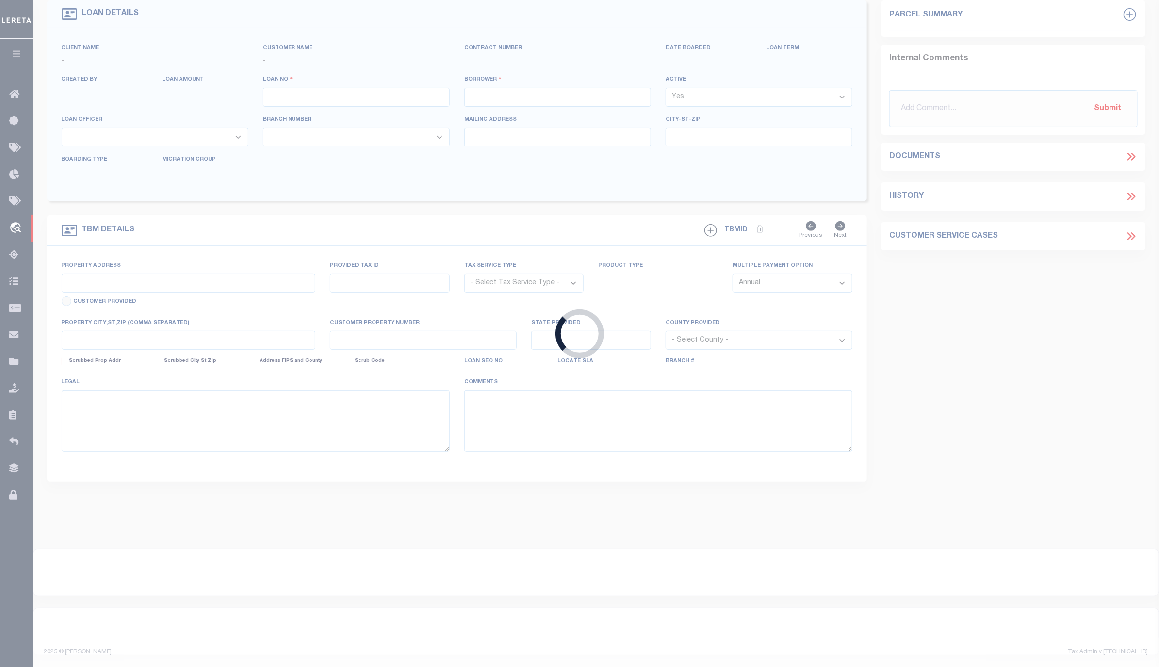
scroll to position [69, 0]
type input "119007"
type input "EMUNA26 LLC"
select select
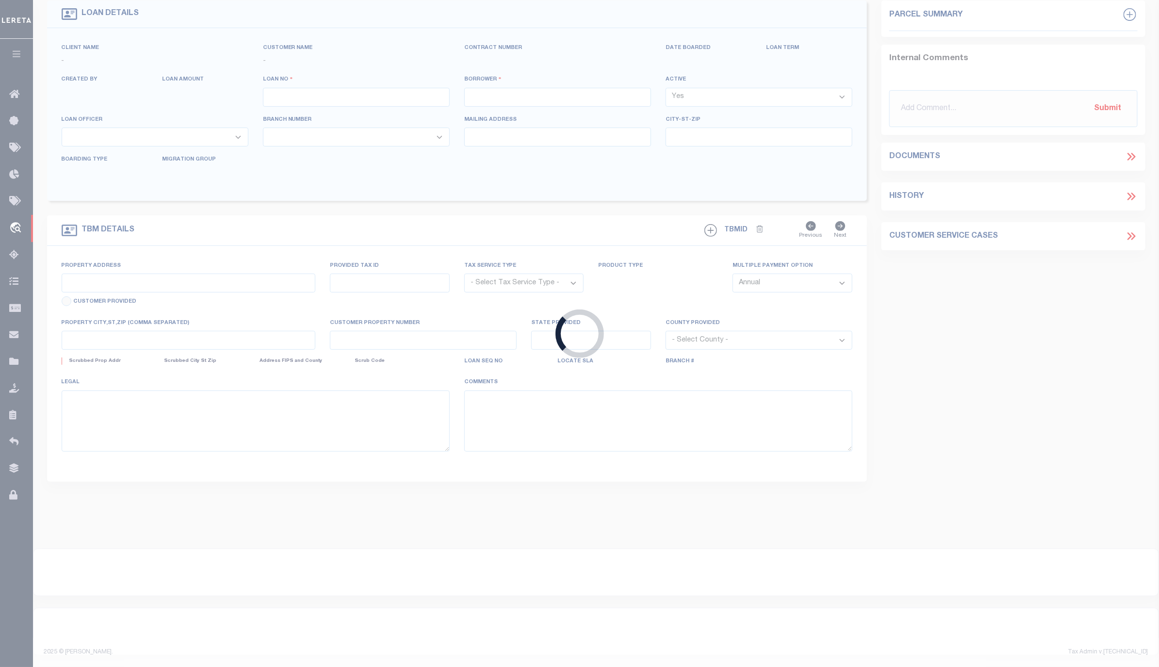
select select
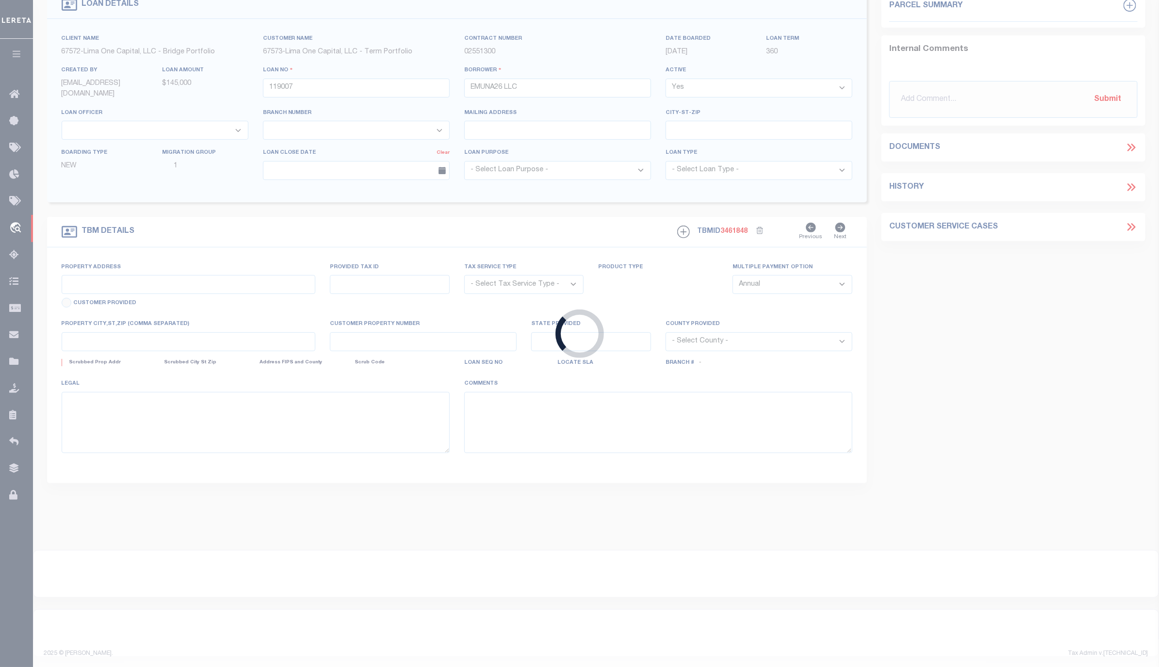
type input "205 [PERSON_NAME] CIR"
select select "Escrow"
select select
type input "GREENVILLE SC 29617"
type input "SC"
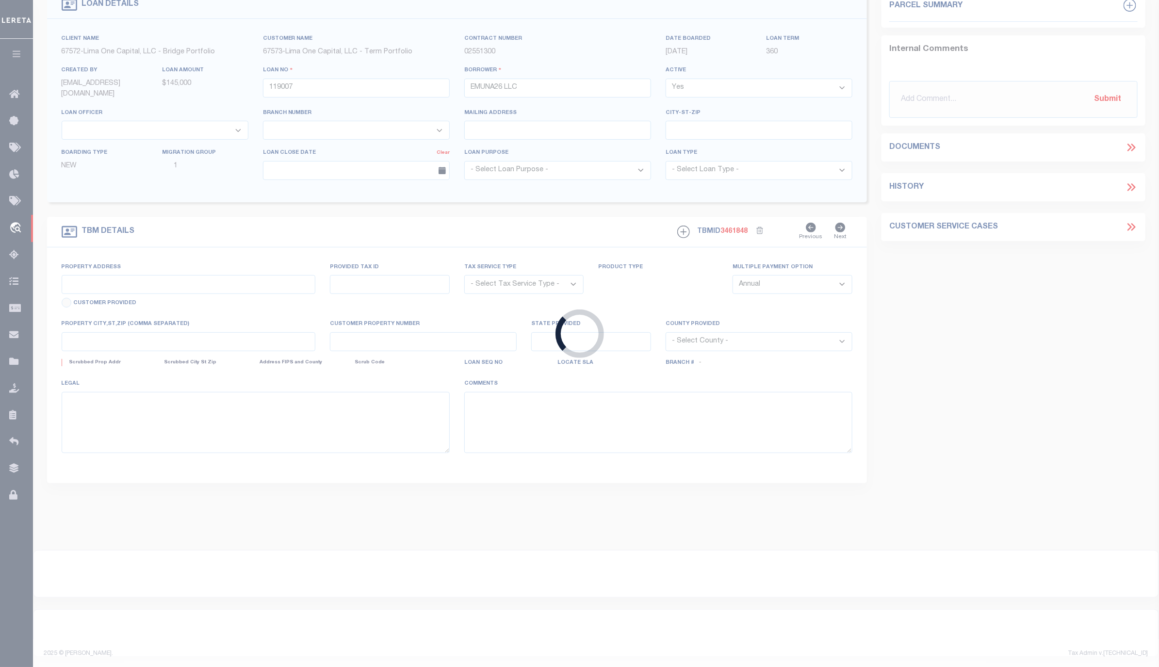
type textarea "COLLECTOR: ENTITY: PARCEL: 237010601100"
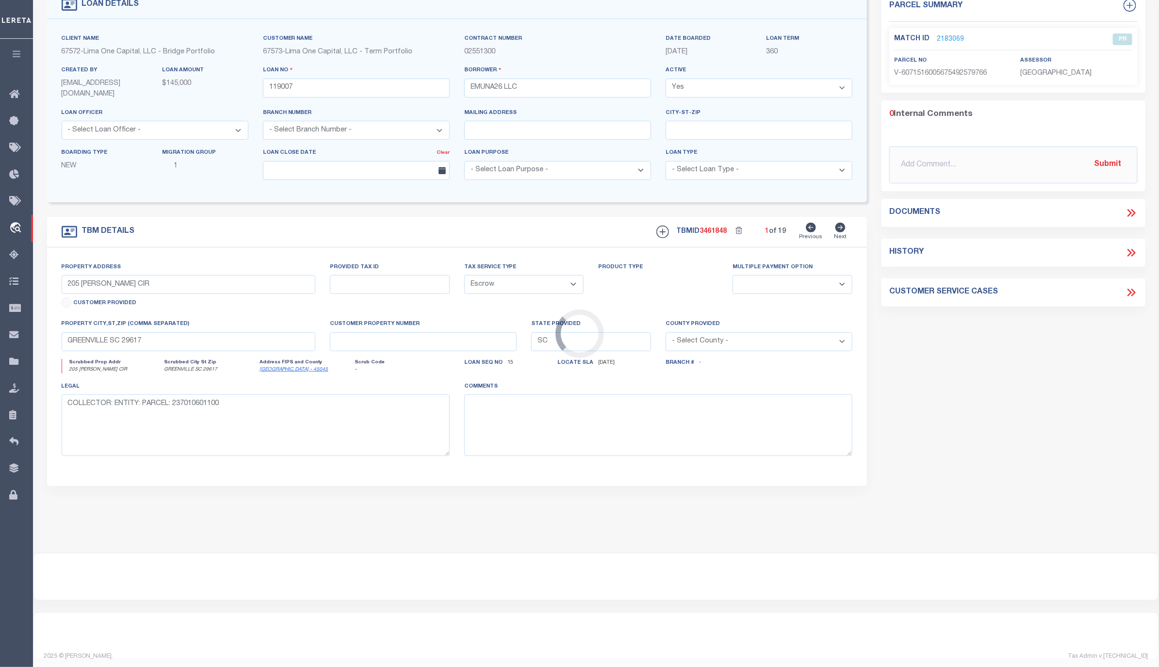
scroll to position [0, 0]
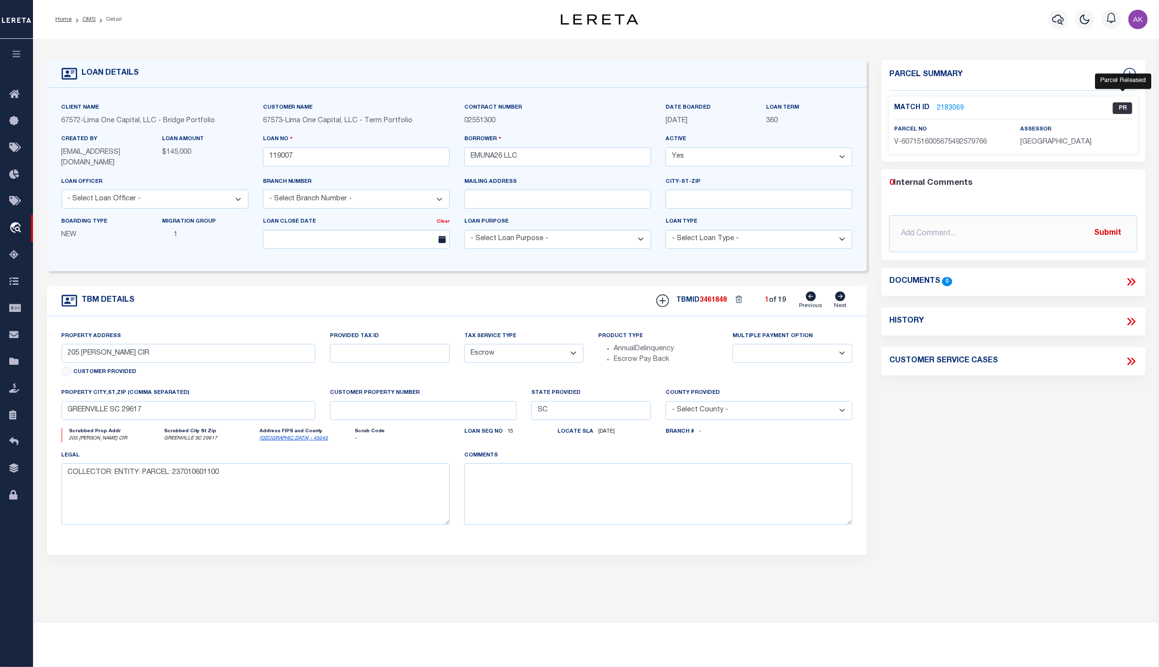
click at [1123, 106] on span "PR" at bounding box center [1122, 108] width 19 height 12
click at [1118, 133] on div "assessor Lamar County Schools" at bounding box center [1077, 136] width 112 height 24
click at [1099, 586] on div "Parcel Summary Match ID 2183069 0" at bounding box center [1013, 326] width 278 height 533
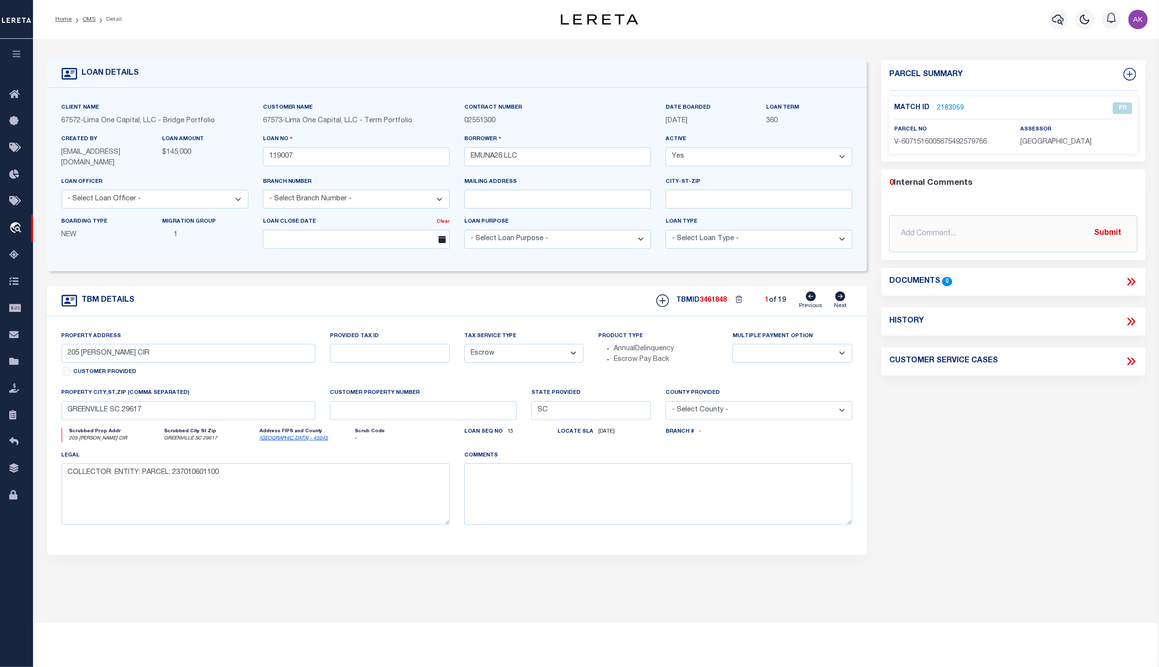
click at [967, 476] on div "Parcel Summary Match ID 2183069 0" at bounding box center [1013, 326] width 278 height 533
click at [89, 18] on link "OMS" at bounding box center [88, 19] width 13 height 6
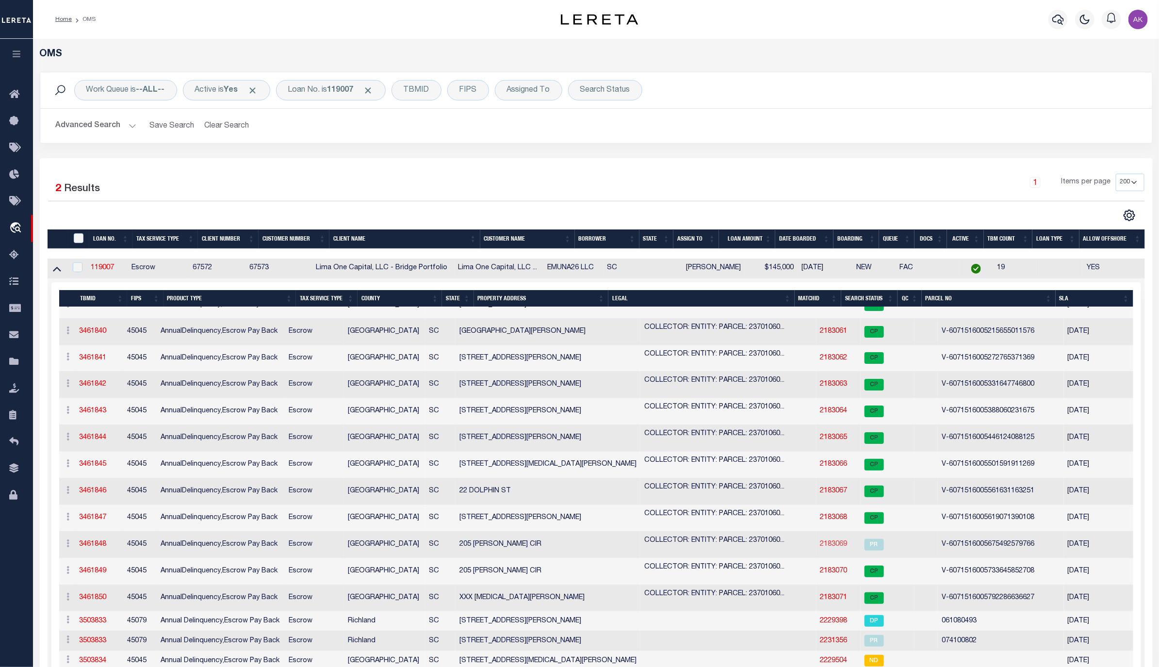
click at [820, 542] on link "2183069" at bounding box center [833, 544] width 27 height 7
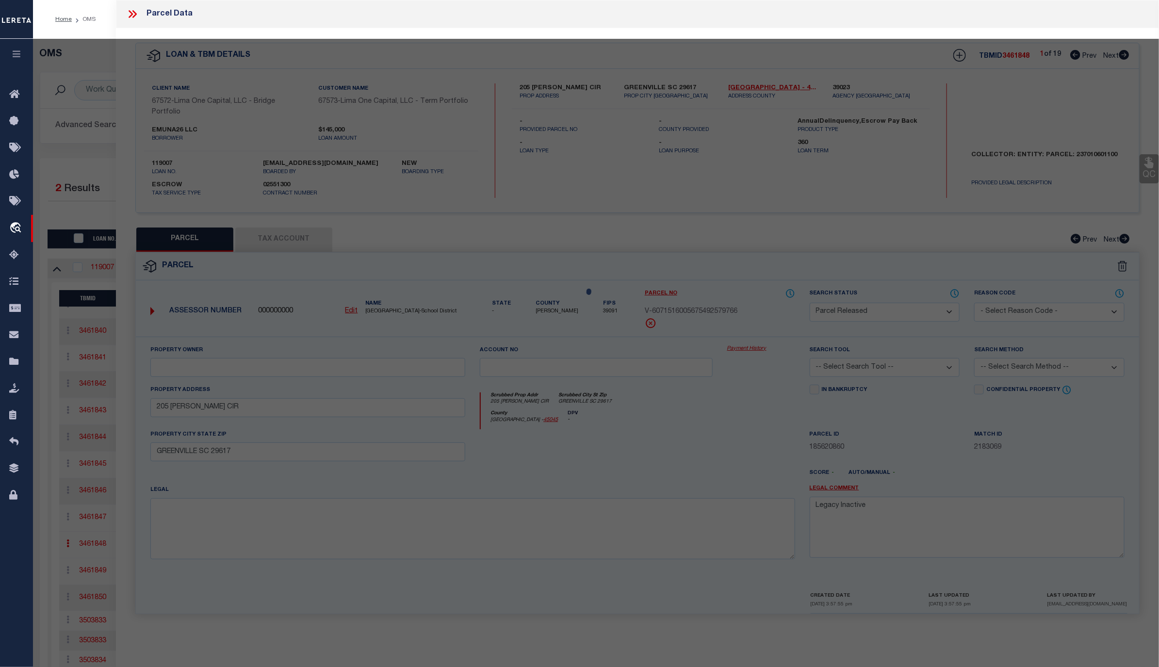
select select "AS"
checkbox input "false"
select select "PR"
type input "205 [PERSON_NAME] CIR"
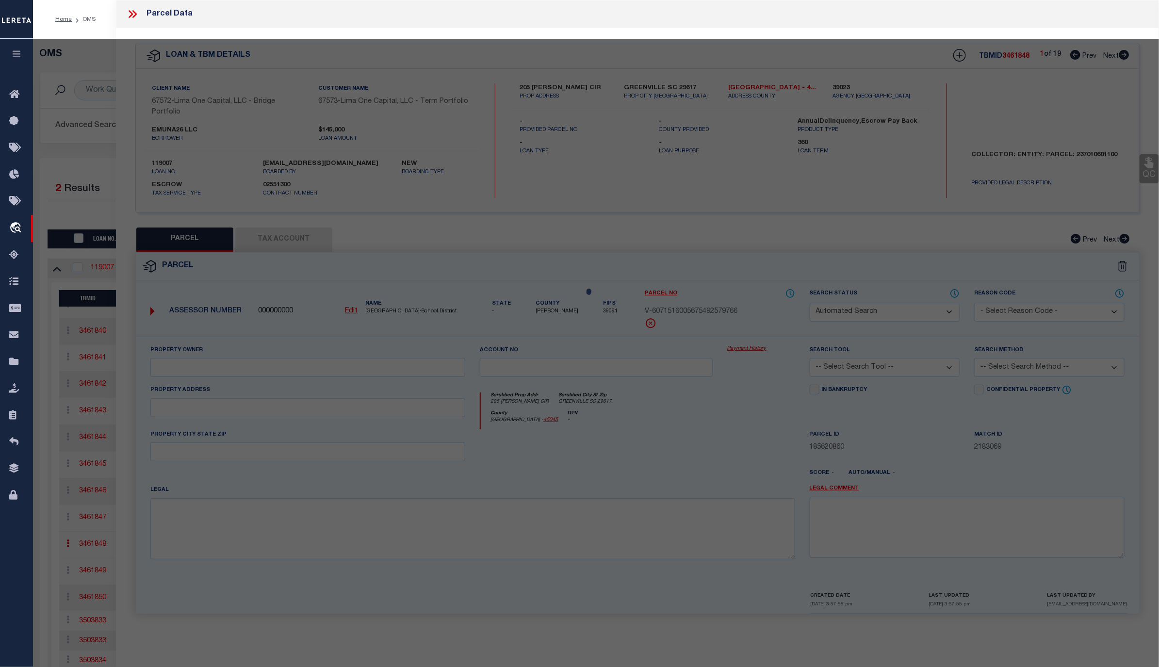
checkbox input "false"
type input "GREENVILLE SC 29617"
type textarea "Legacy Inactive"
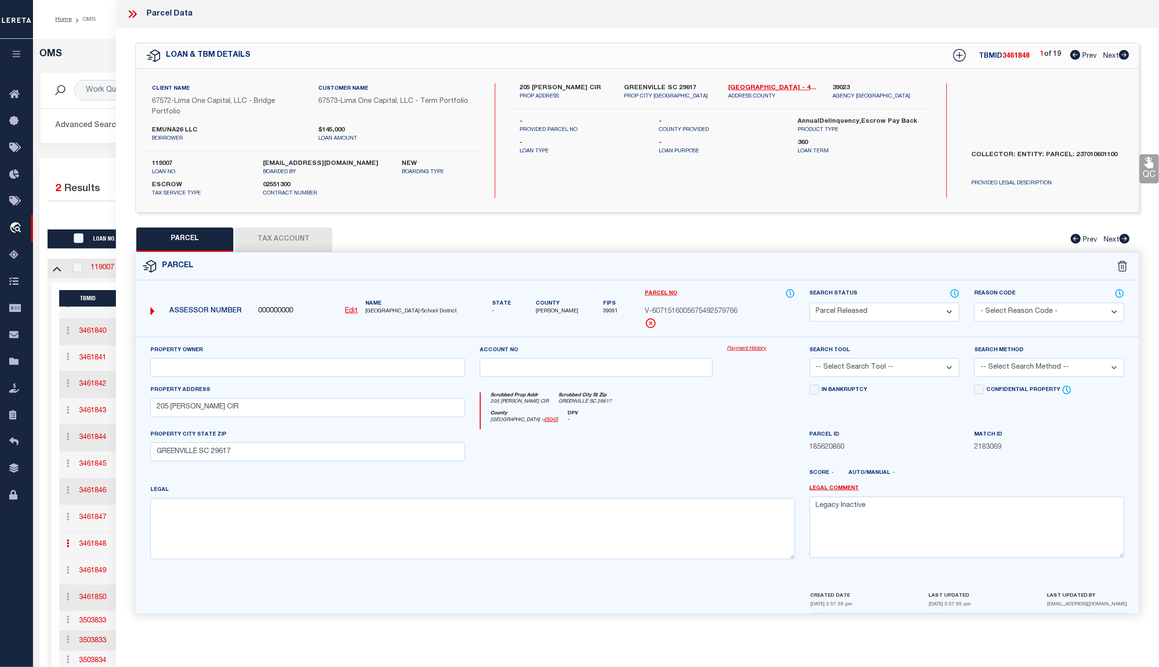
click at [744, 351] on link "Payment History" at bounding box center [761, 349] width 68 height 8
click at [758, 350] on link "Payment History" at bounding box center [761, 349] width 68 height 8
click at [725, 348] on div "Payment History" at bounding box center [761, 365] width 82 height 40
click at [745, 347] on link "Payment History" at bounding box center [761, 349] width 68 height 8
click at [668, 294] on link "Parcel No" at bounding box center [661, 294] width 33 height 8
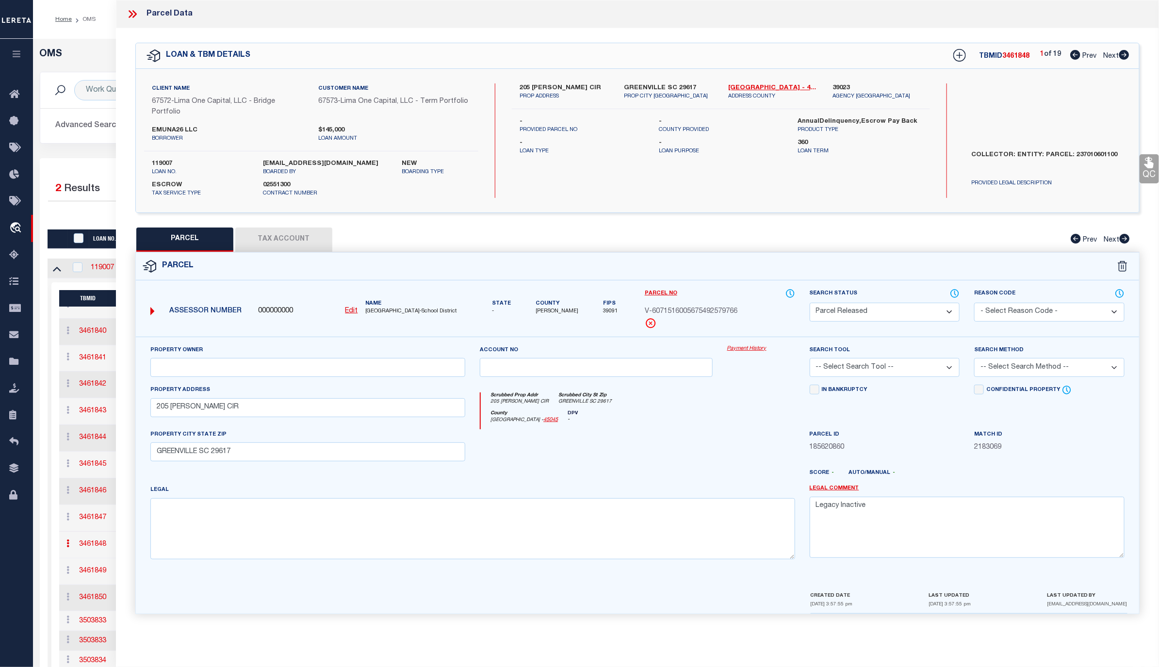
click at [946, 312] on select "Automated Search Bad Parcel Complete Duplicate Parcel High Dollar Reporting In …" at bounding box center [885, 312] width 150 height 19
click at [923, 277] on div "Parcel" at bounding box center [637, 267] width 1003 height 28
click at [134, 12] on icon at bounding box center [134, 14] width 4 height 8
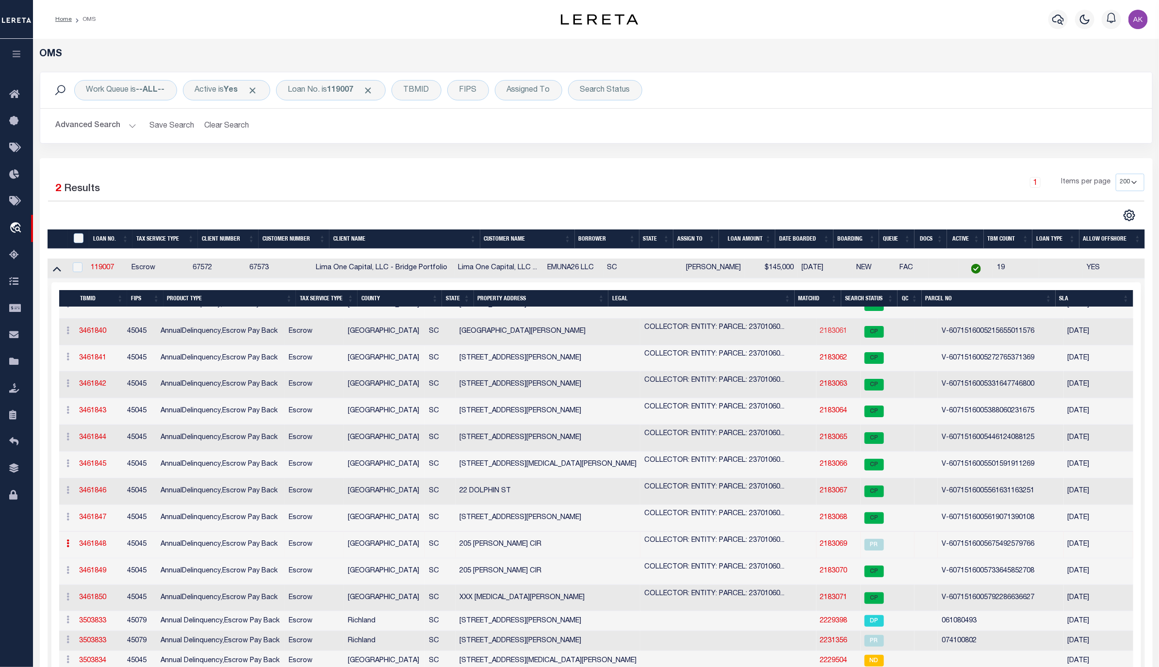
click at [820, 329] on link "2183061" at bounding box center [833, 331] width 27 height 7
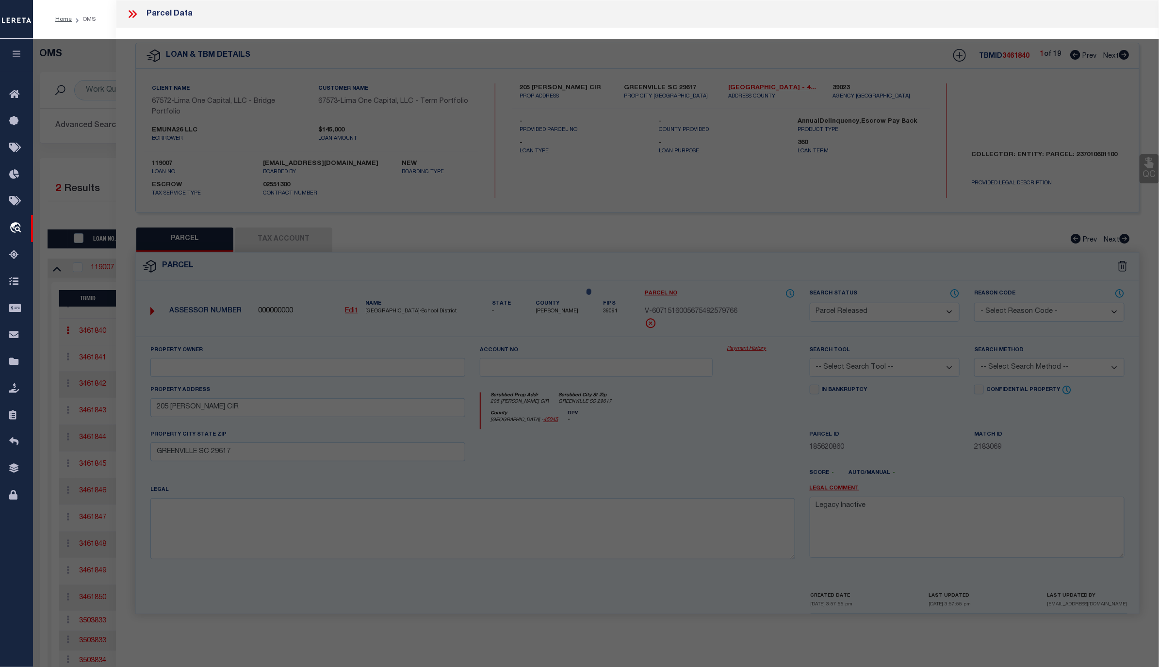
select select "AS"
checkbox input "false"
select select "CP"
select select "AGW"
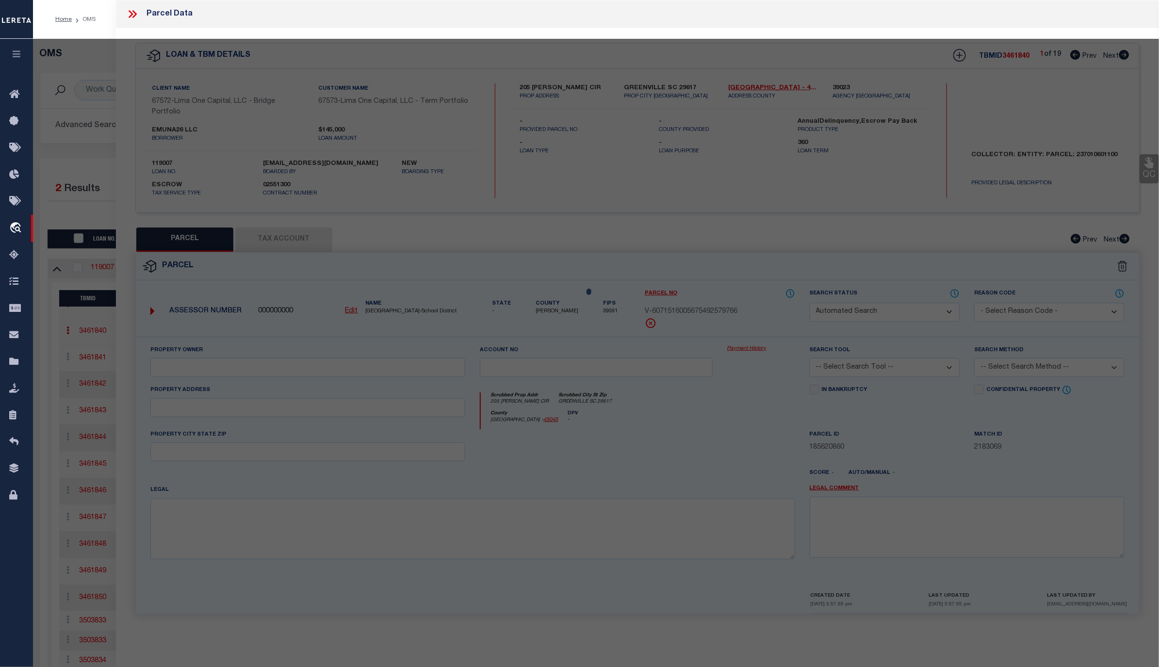
select select
type input "[GEOGRAPHIC_DATA][PERSON_NAME]"
checkbox input "false"
type input "GREENVILLE SC 29609"
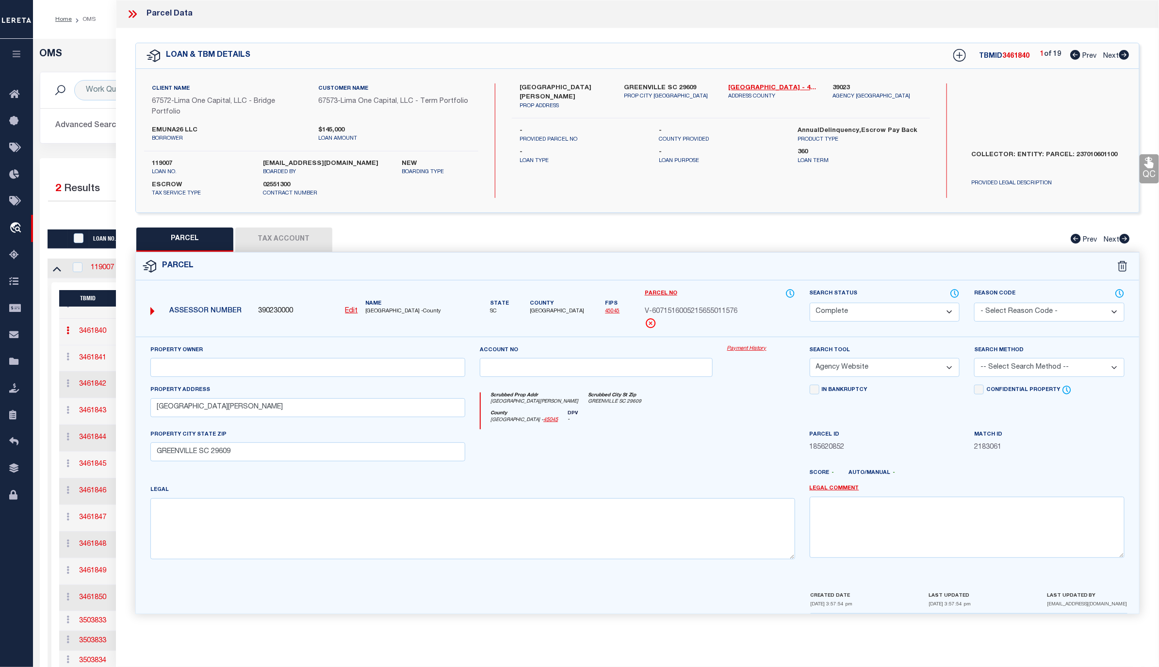
click at [134, 12] on icon at bounding box center [134, 14] width 4 height 8
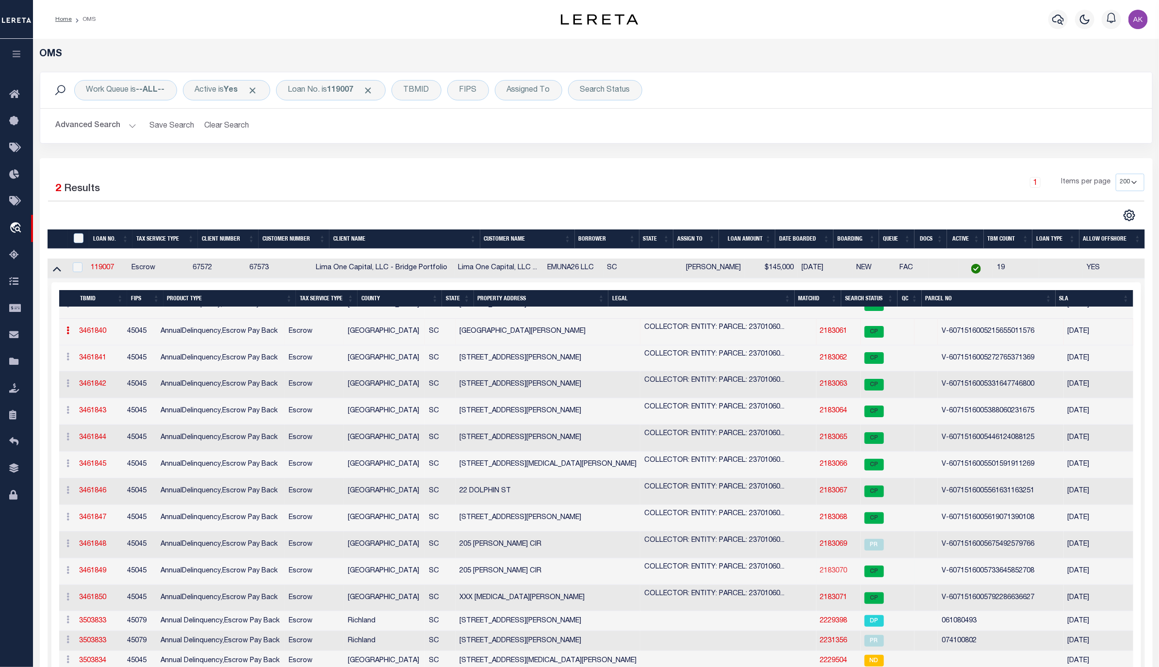
click at [820, 570] on link "2183070" at bounding box center [833, 571] width 27 height 7
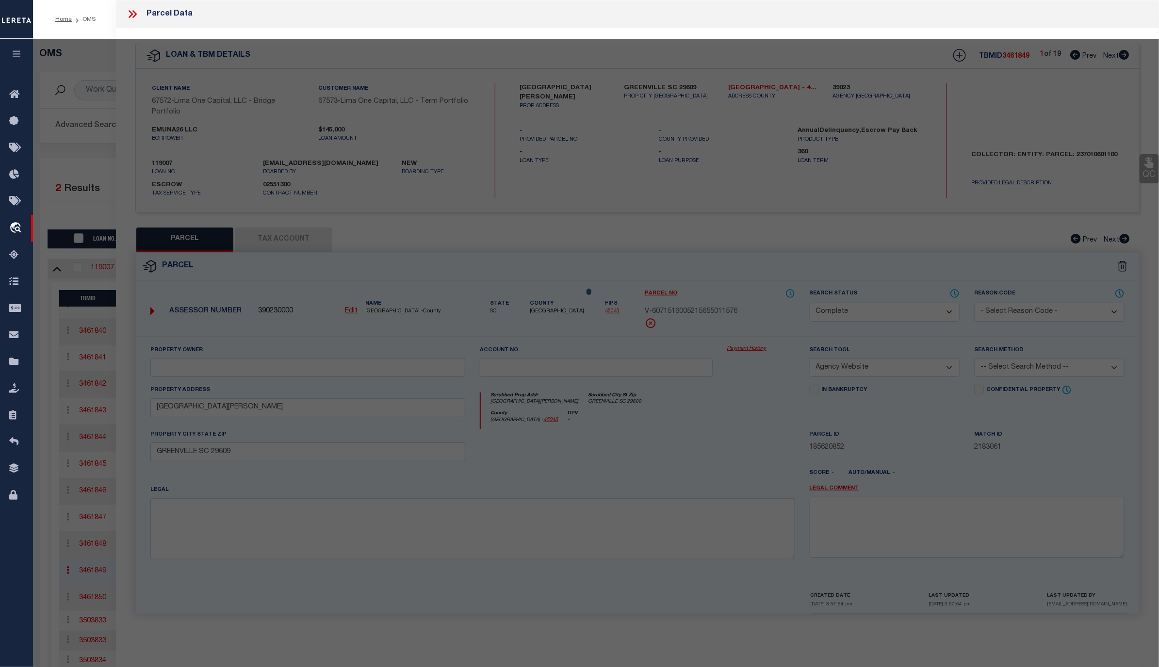
select select "AS"
select select
checkbox input "false"
select select "CP"
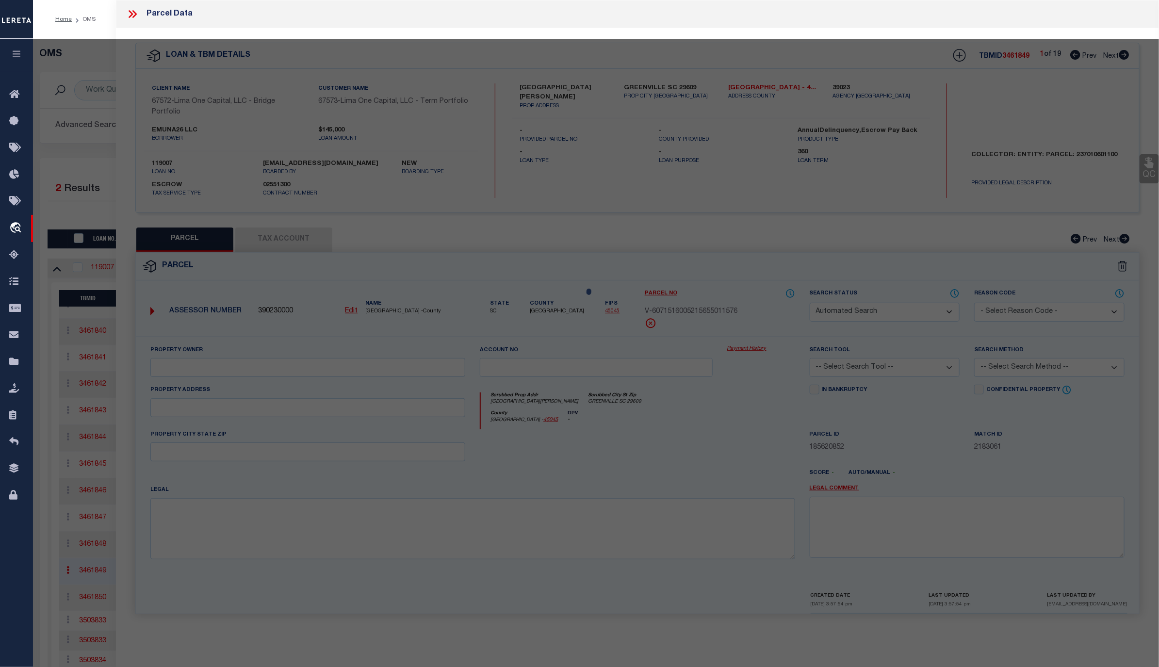
select select "AGW"
select select
type input "205 [PERSON_NAME] CIR"
checkbox input "false"
type input "GREENVILLE SC 29617"
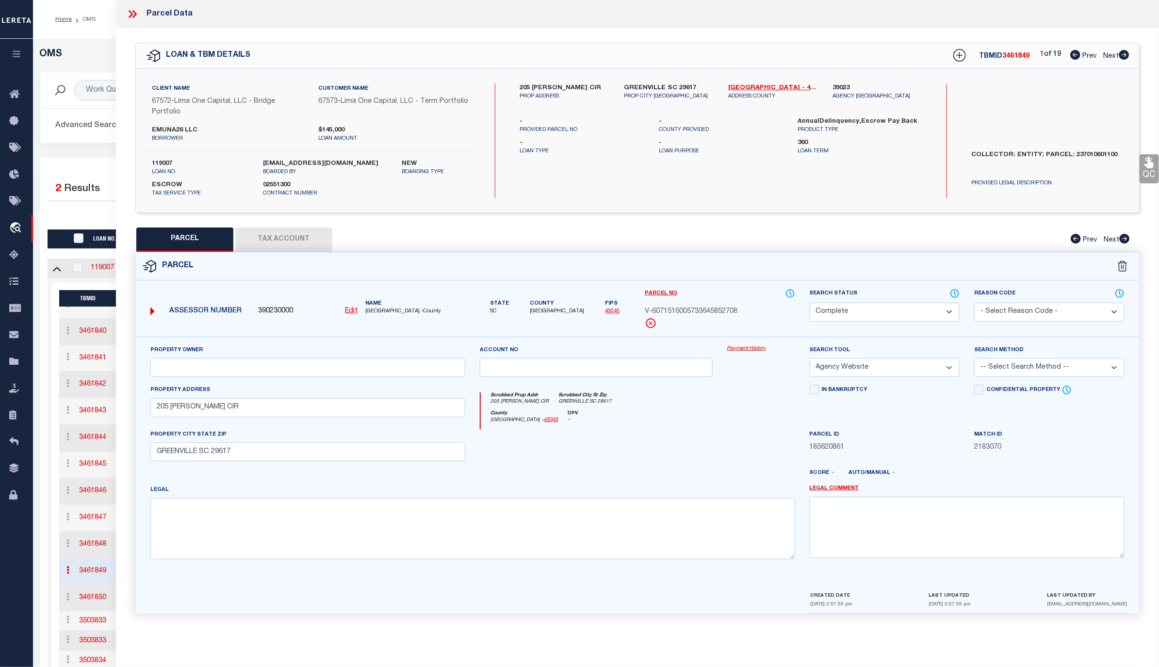
click at [758, 350] on link "Payment History" at bounding box center [761, 349] width 68 height 8
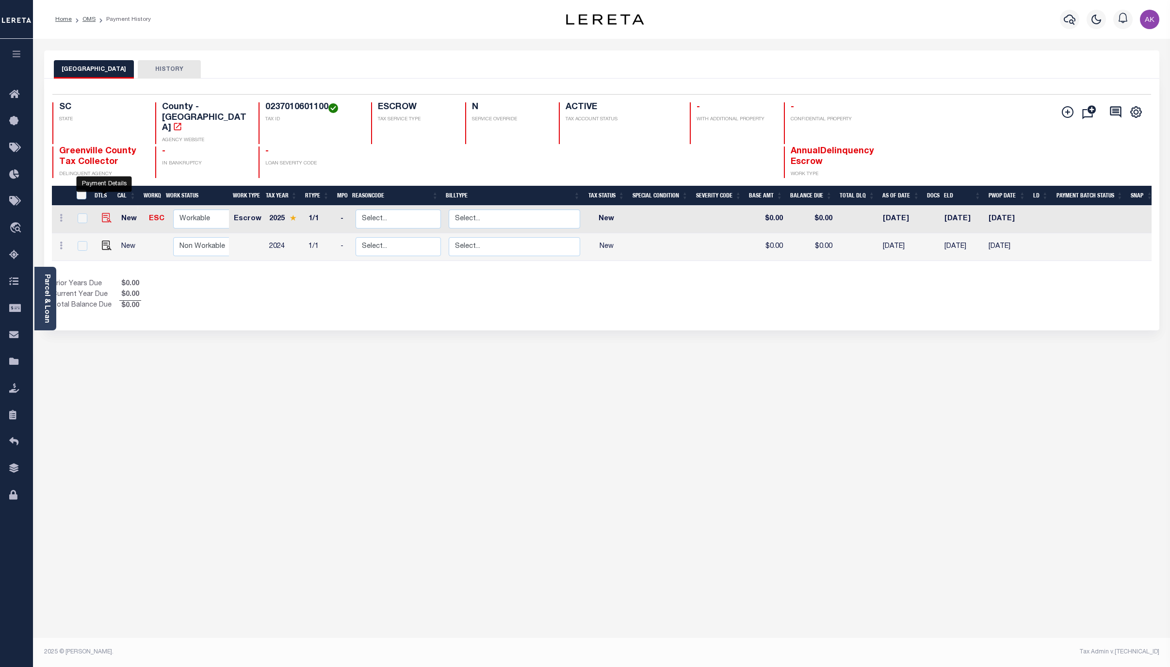
click at [102, 213] on img "" at bounding box center [107, 218] width 10 height 10
checkbox input "true"
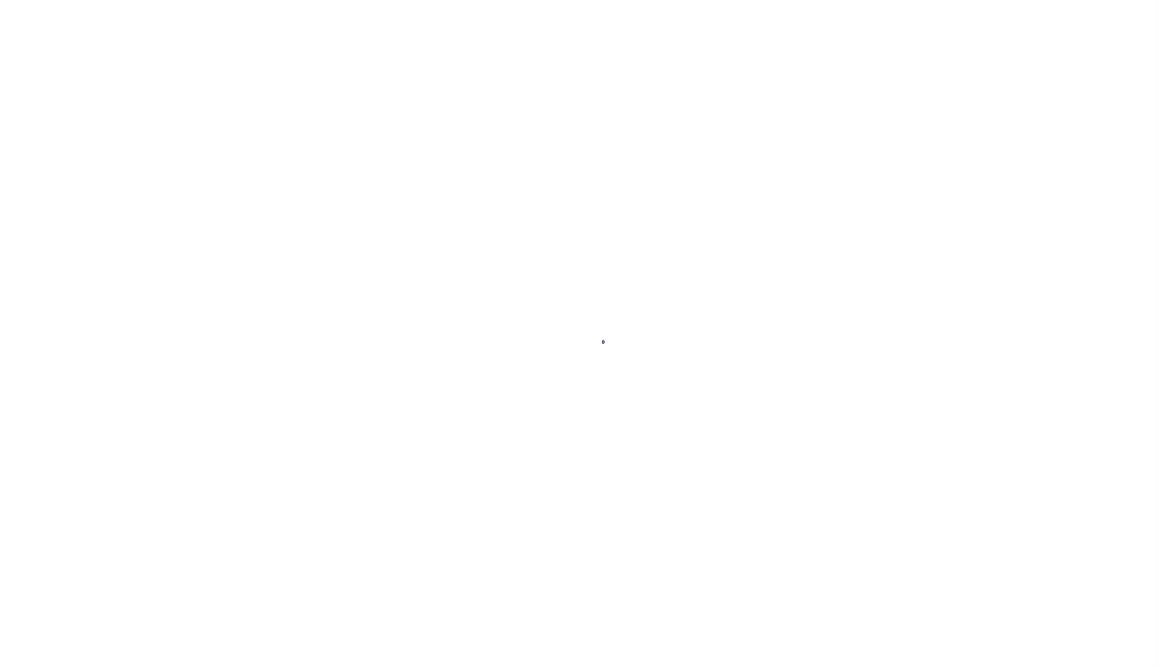
select select "NW2"
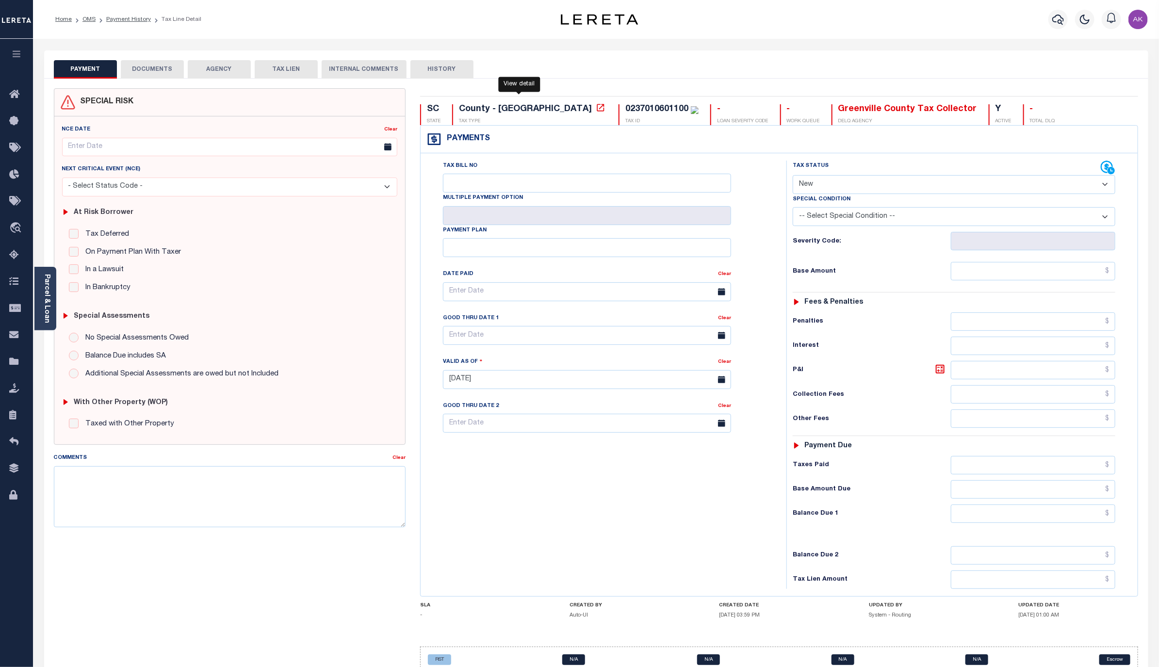
click at [596, 109] on icon at bounding box center [601, 108] width 10 height 10
click at [143, 19] on link "Payment History" at bounding box center [128, 19] width 45 height 6
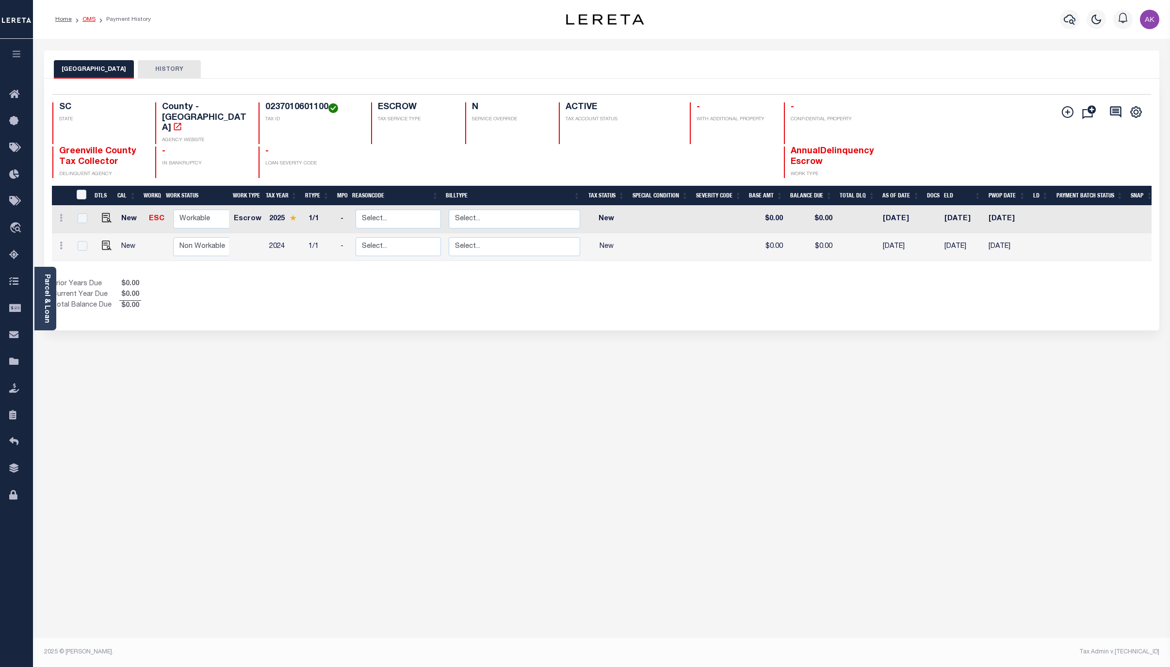
click at [89, 17] on link "OMS" at bounding box center [88, 19] width 13 height 6
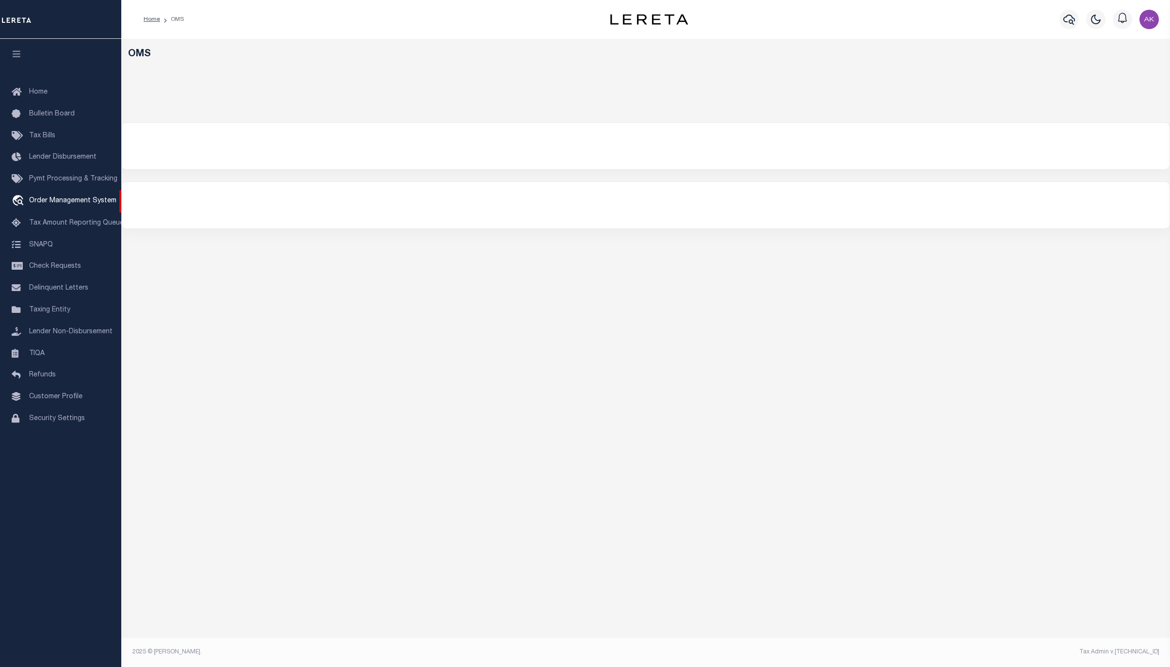
select select "200"
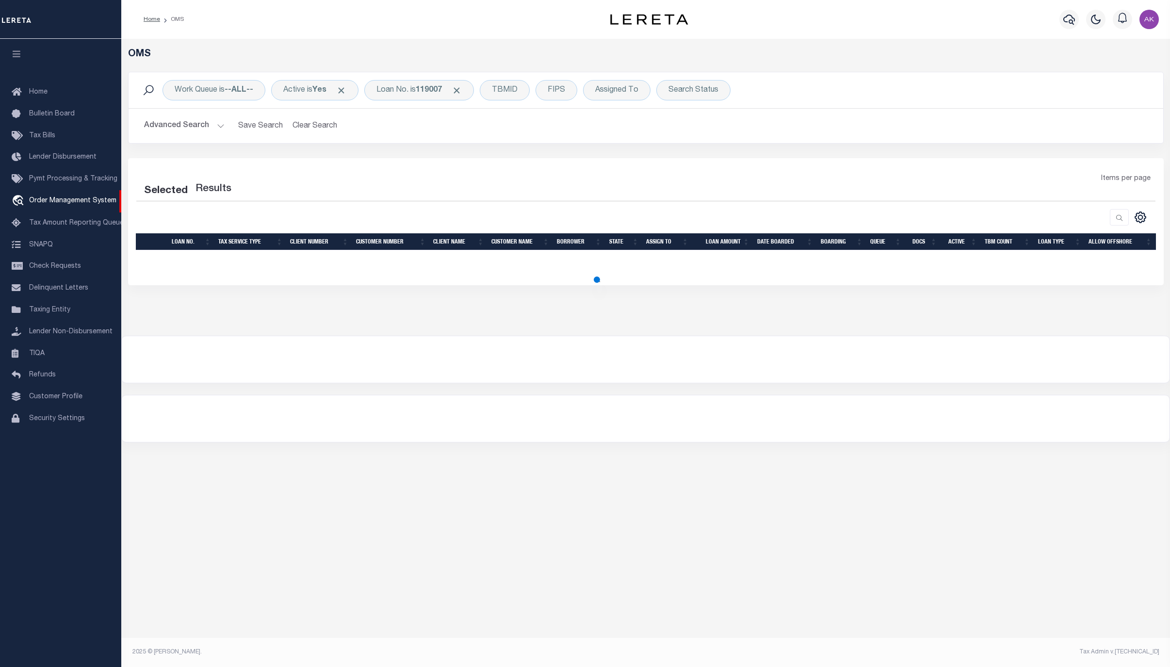
select select "200"
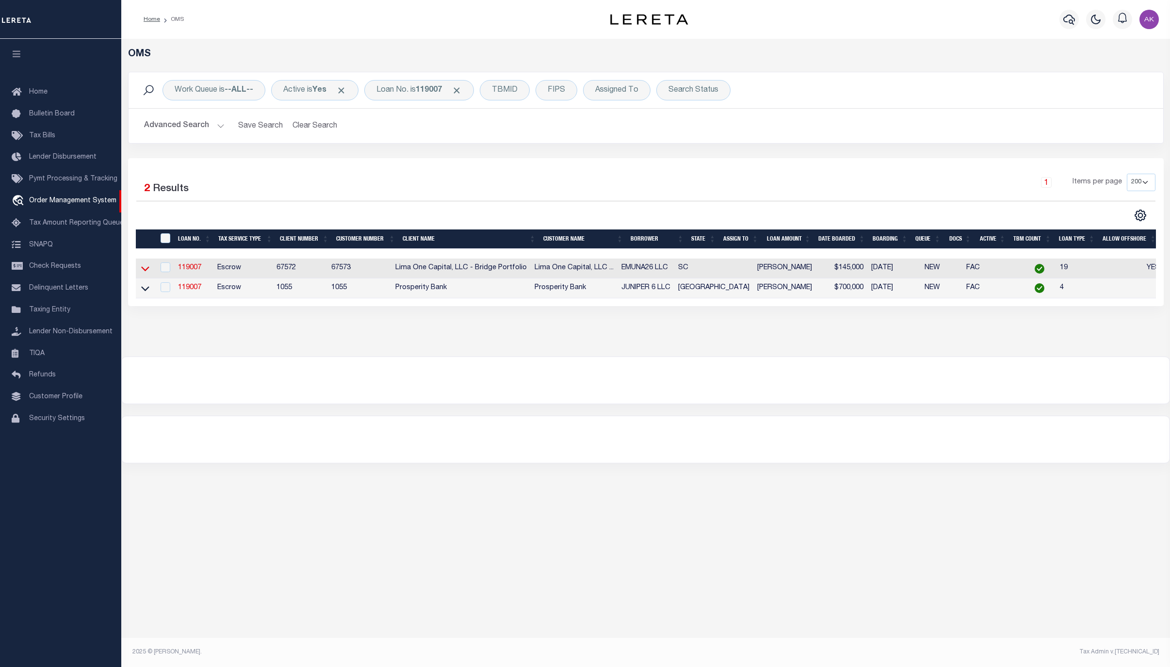
click at [146, 269] on icon at bounding box center [145, 268] width 8 height 10
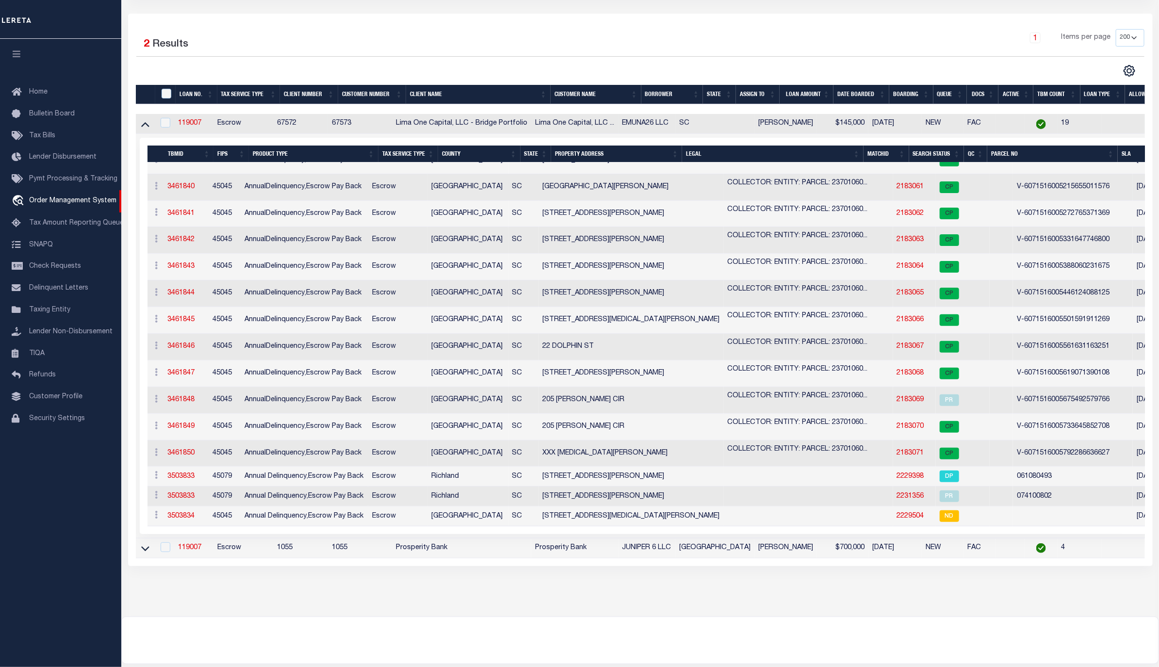
scroll to position [146, 0]
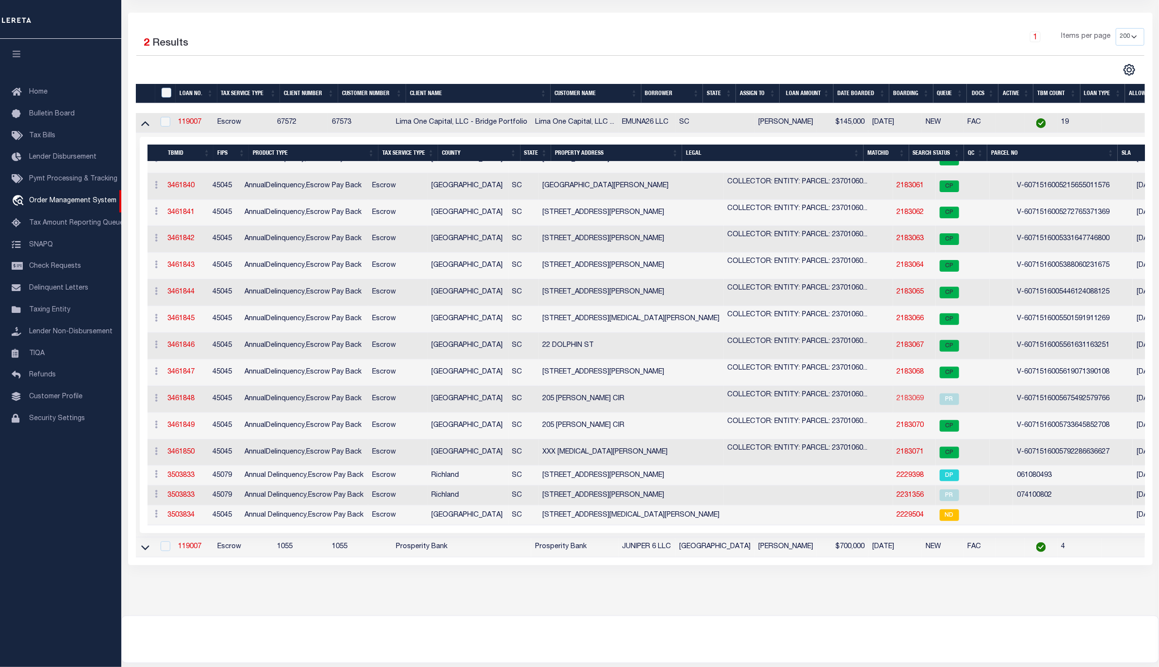
click at [897, 398] on link "2183069" at bounding box center [910, 398] width 27 height 7
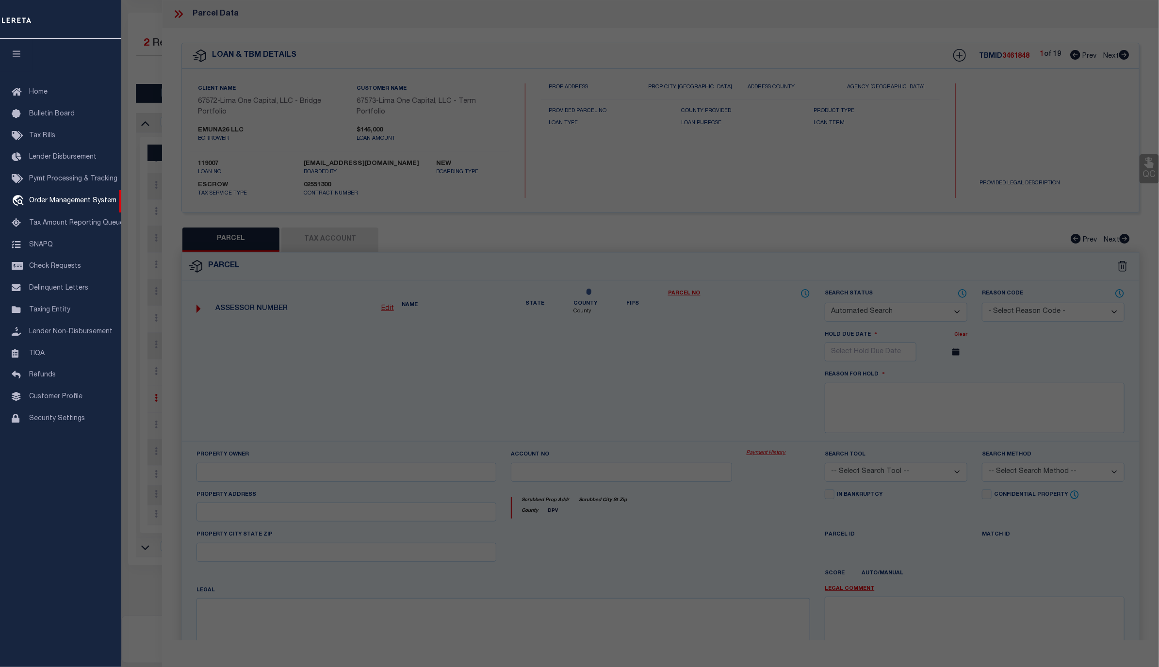
checkbox input "false"
select select "PR"
type input "205 [PERSON_NAME] CIR"
checkbox input "false"
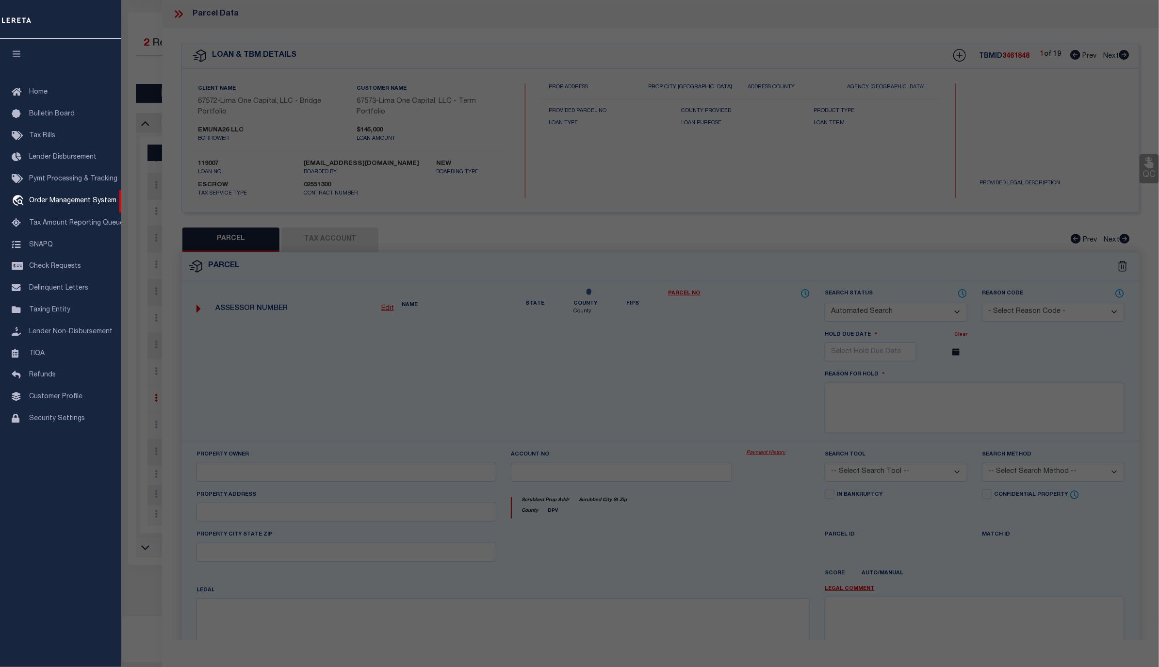
type input "GREENVILLE SC 29617"
type textarea "Legacy Inactive"
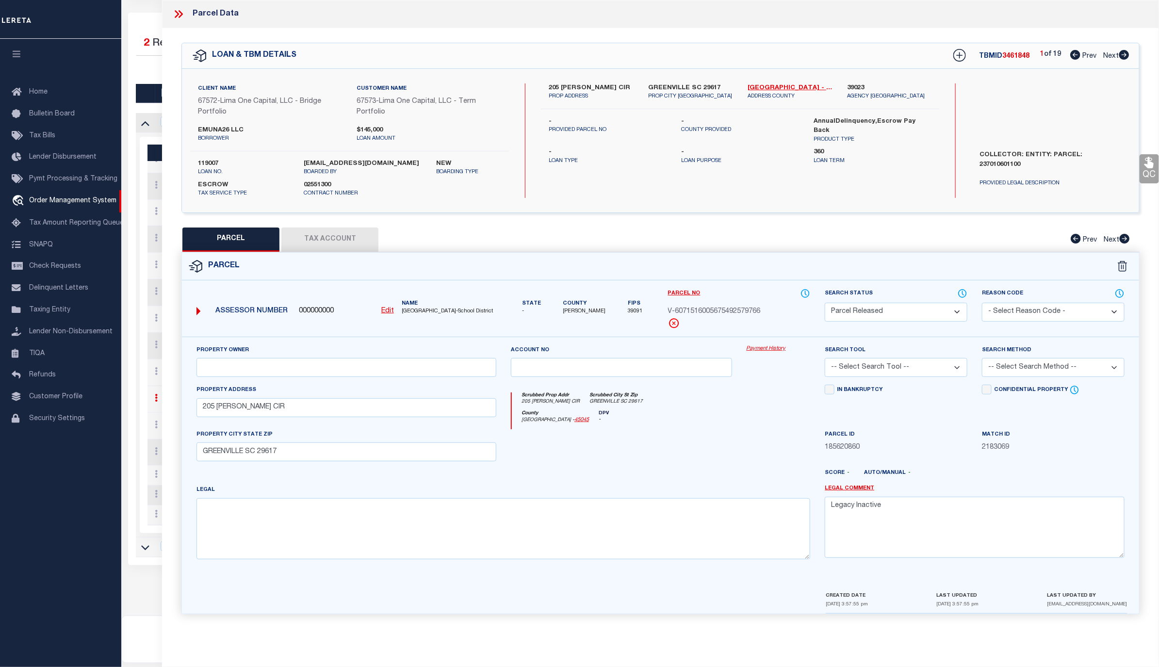
click at [766, 348] on link "Payment History" at bounding box center [779, 349] width 64 height 8
click at [178, 13] on icon at bounding box center [177, 14] width 4 height 8
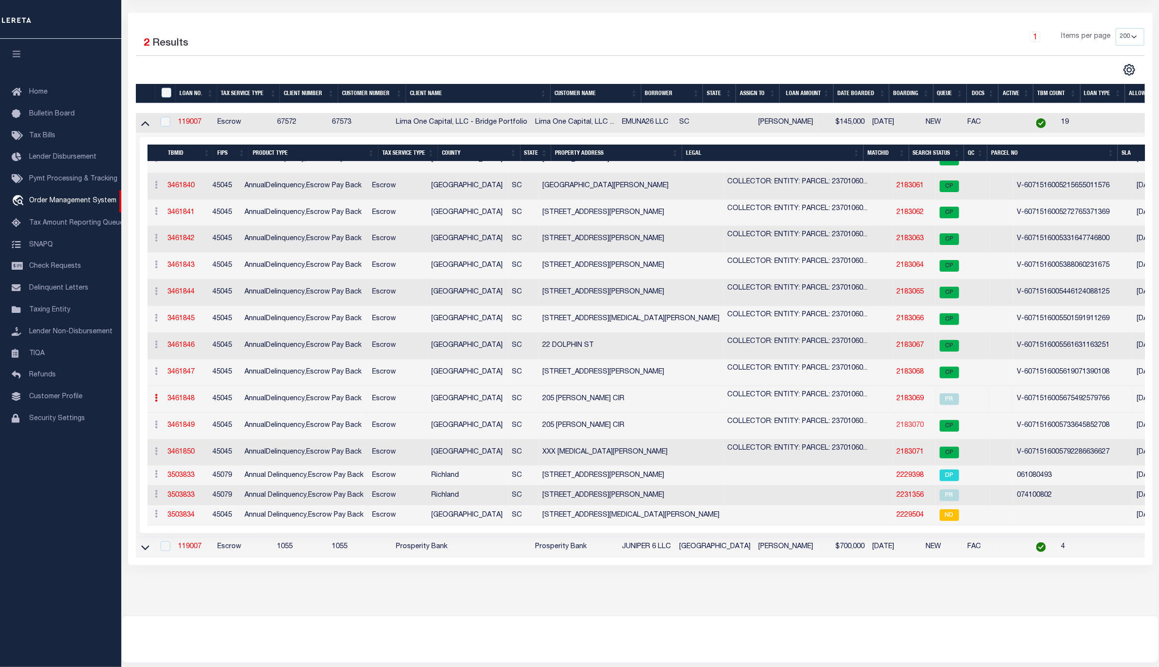
click at [897, 426] on link "2183070" at bounding box center [910, 425] width 27 height 7
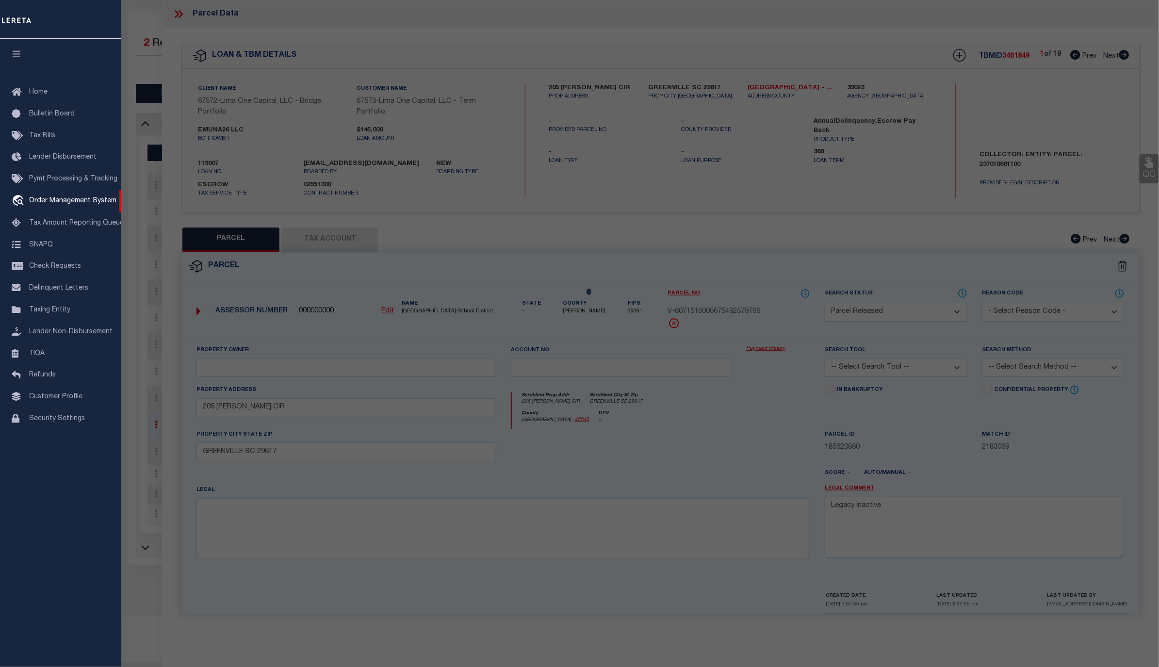
select select "AS"
checkbox input "false"
select select "CP"
select select "AGW"
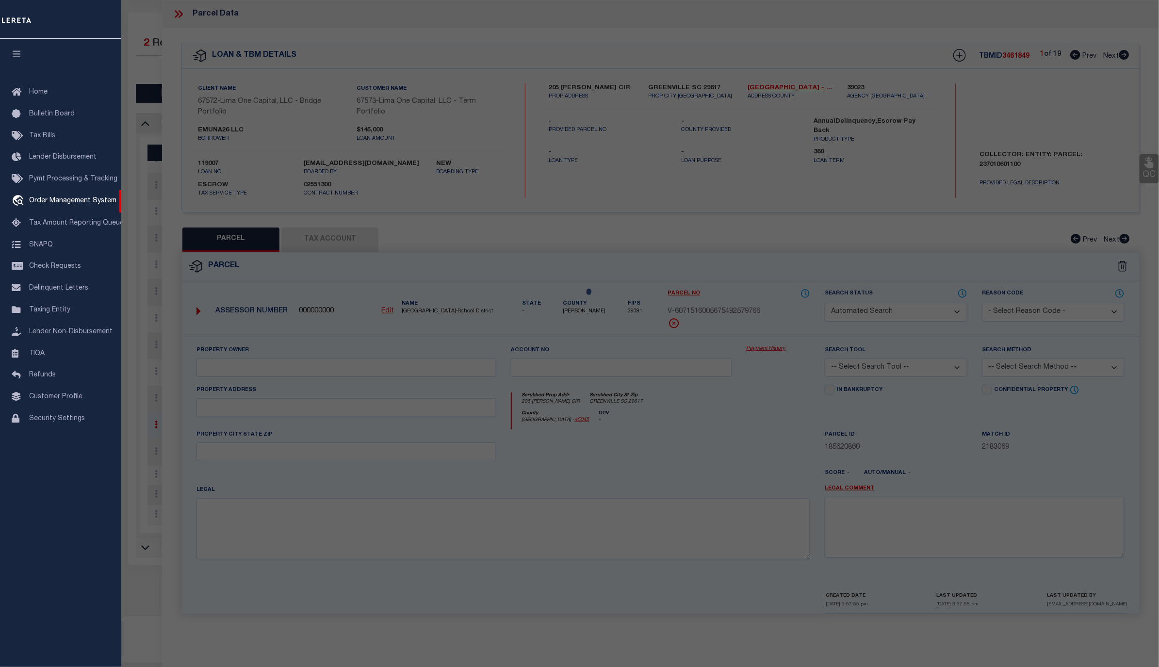
select select
type input "205 [PERSON_NAME] CIR"
checkbox input "false"
type input "GREENVILLE SC 29617"
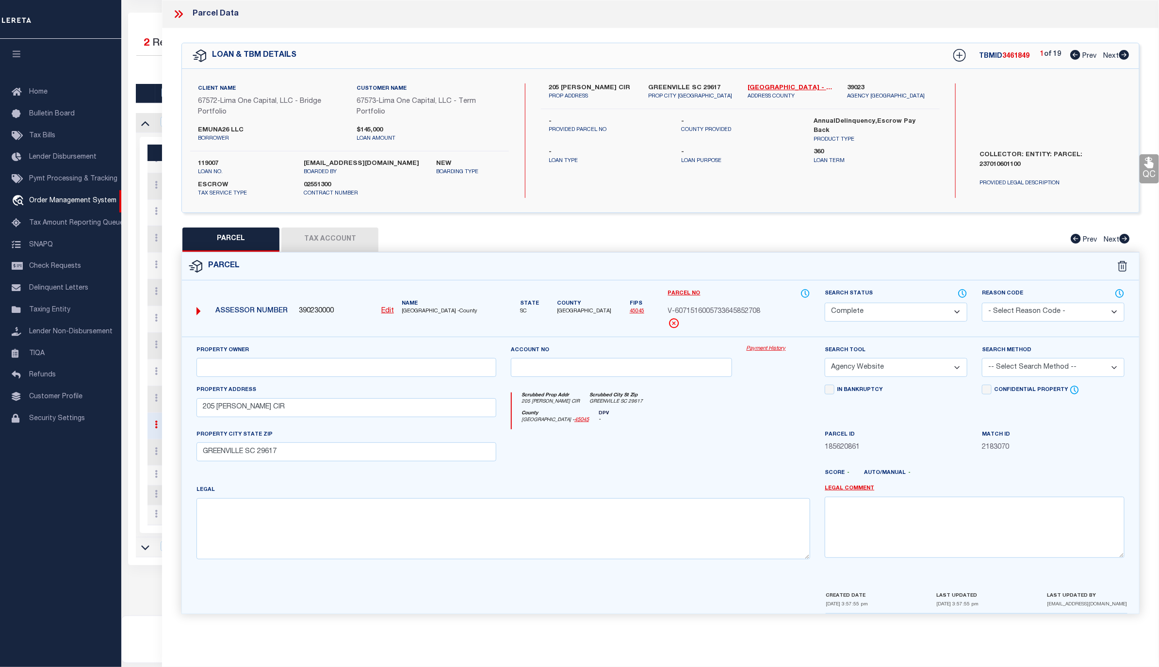
click at [770, 351] on link "Payment History" at bounding box center [779, 349] width 64 height 8
